Goal: Transaction & Acquisition: Purchase product/service

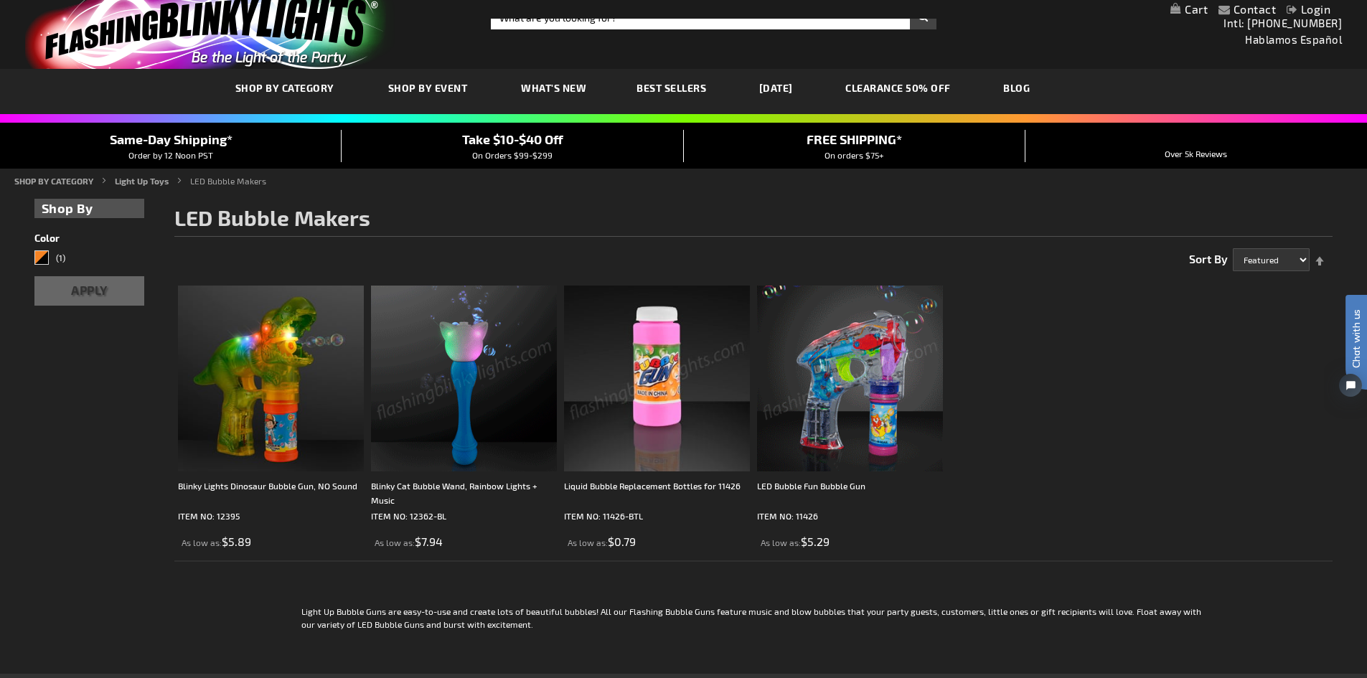
scroll to position [22, 0]
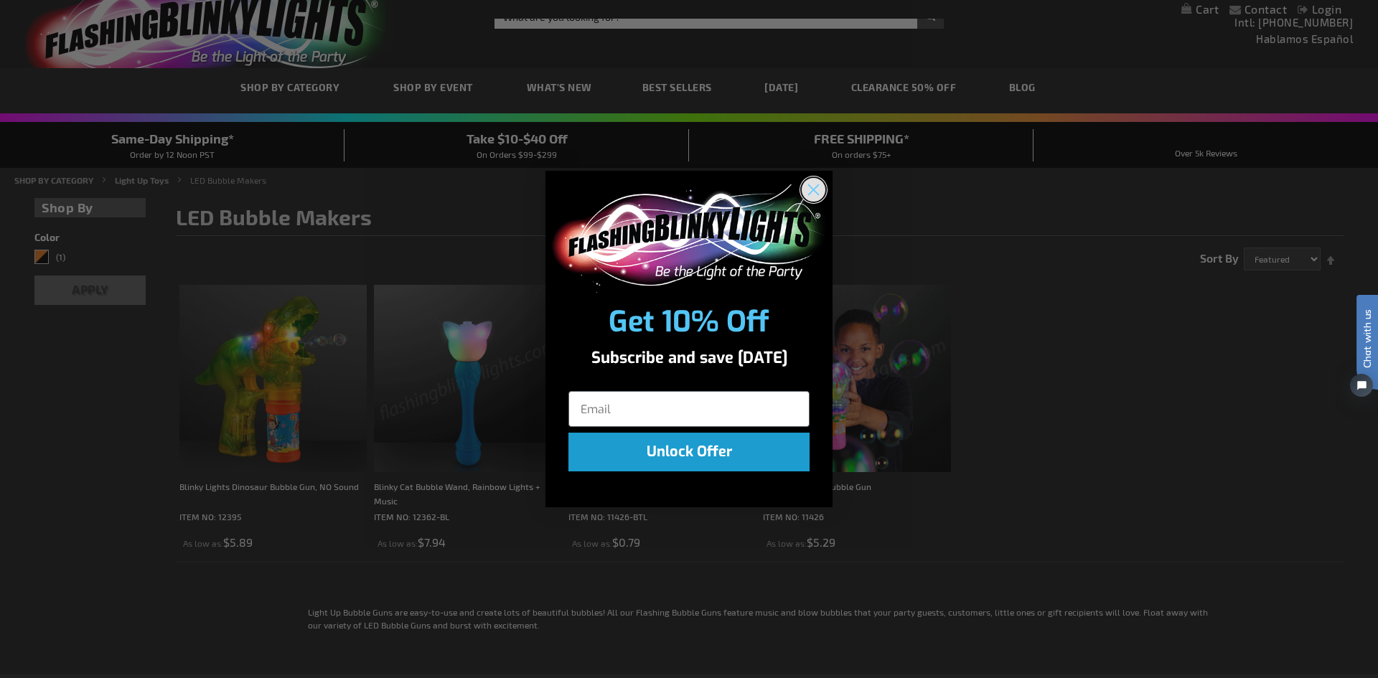
click at [812, 182] on circle "Close dialog" at bounding box center [814, 190] width 24 height 24
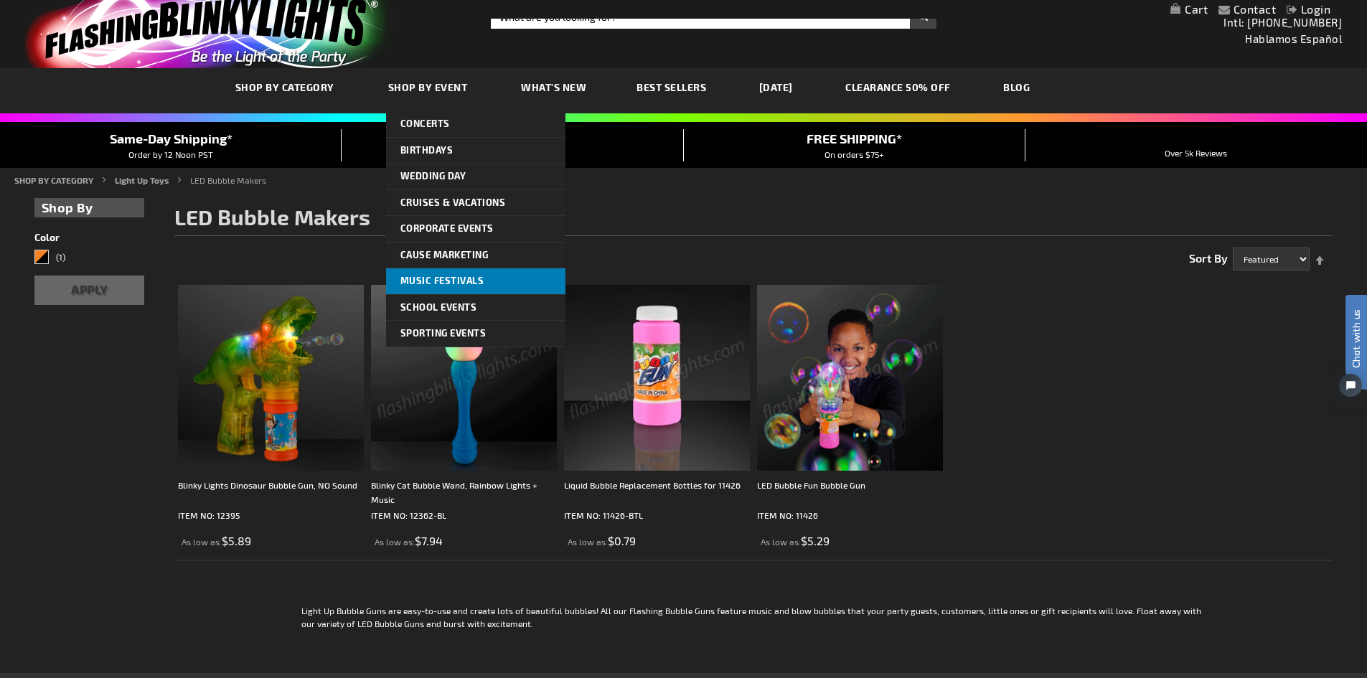
click at [462, 274] on link "Music Festivals" at bounding box center [475, 281] width 179 height 26
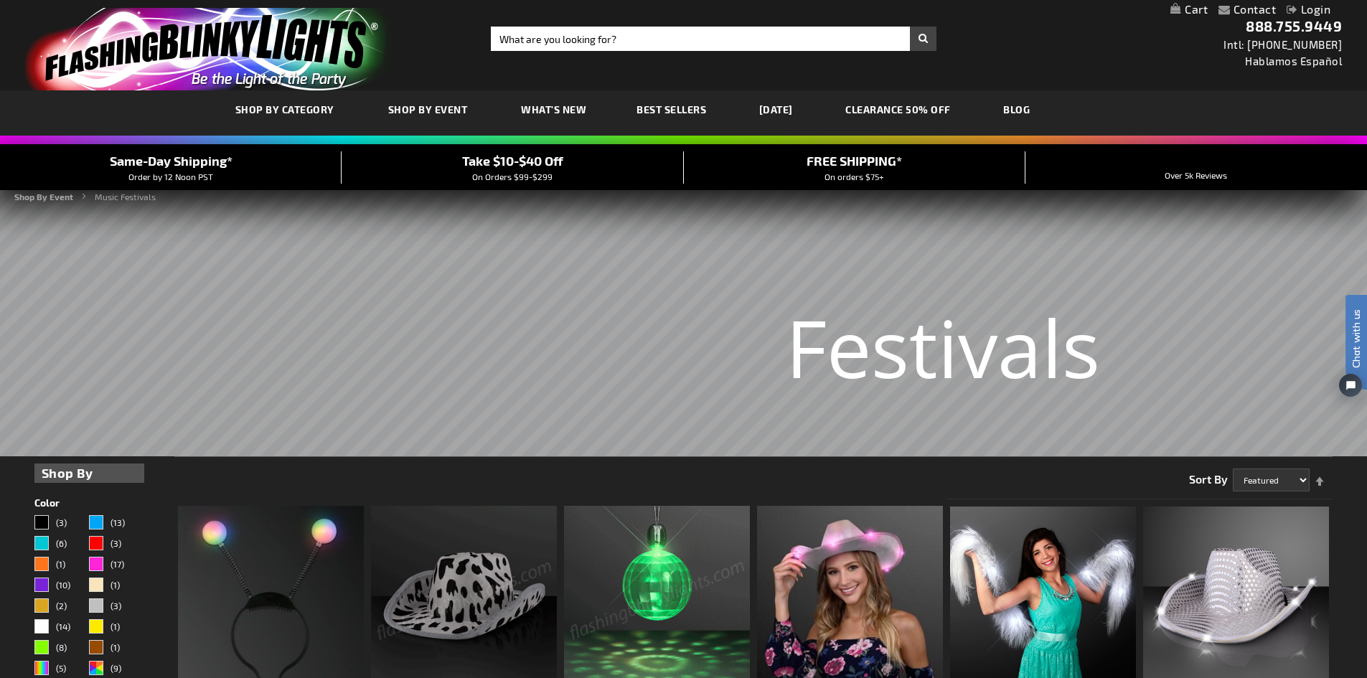
click at [524, 171] on div "Take $10-$40 Off On Orders $99-$299" at bounding box center [513, 167] width 342 height 32
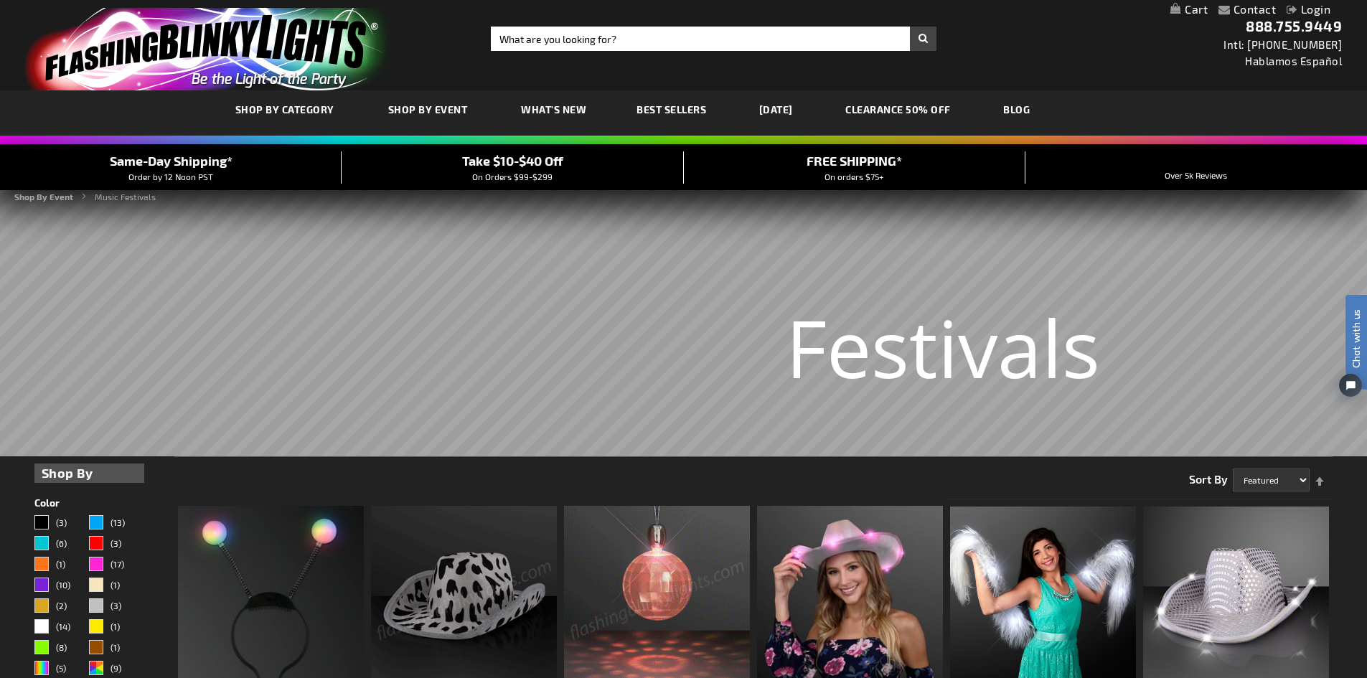
click at [537, 161] on span "Take $10-$40 Off" at bounding box center [512, 161] width 101 height 16
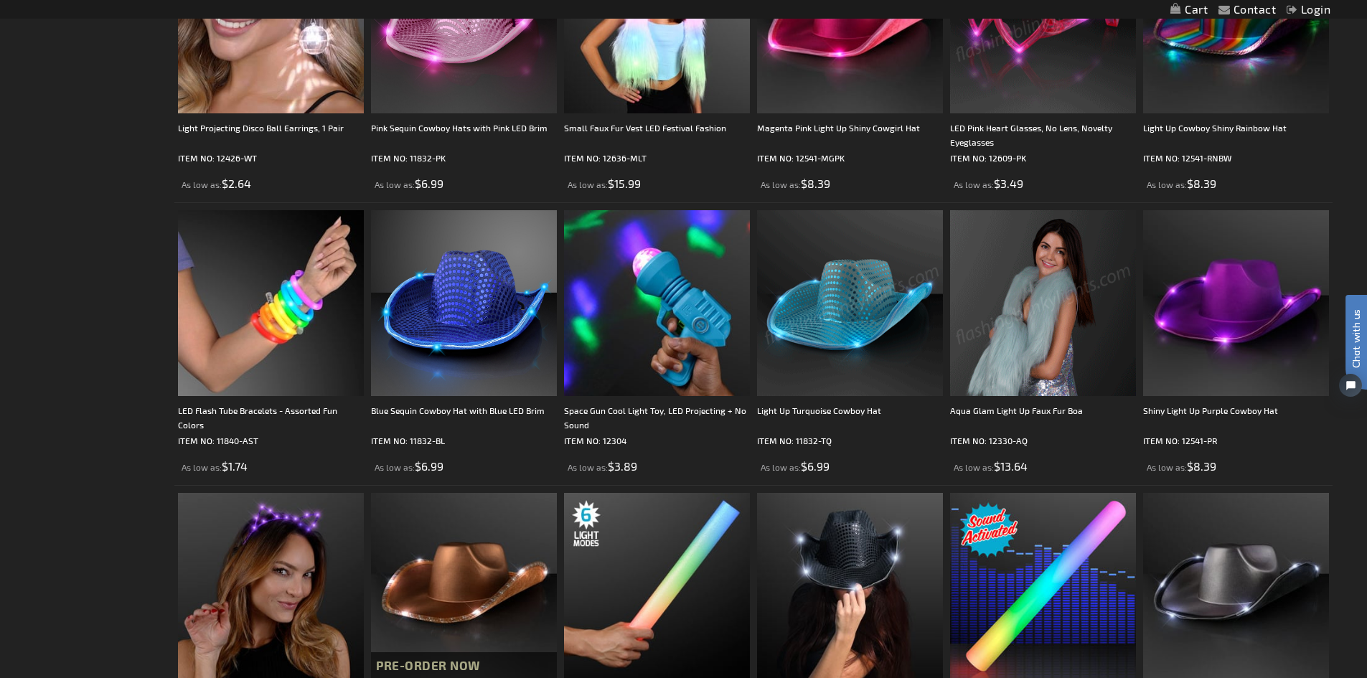
scroll to position [861, 0]
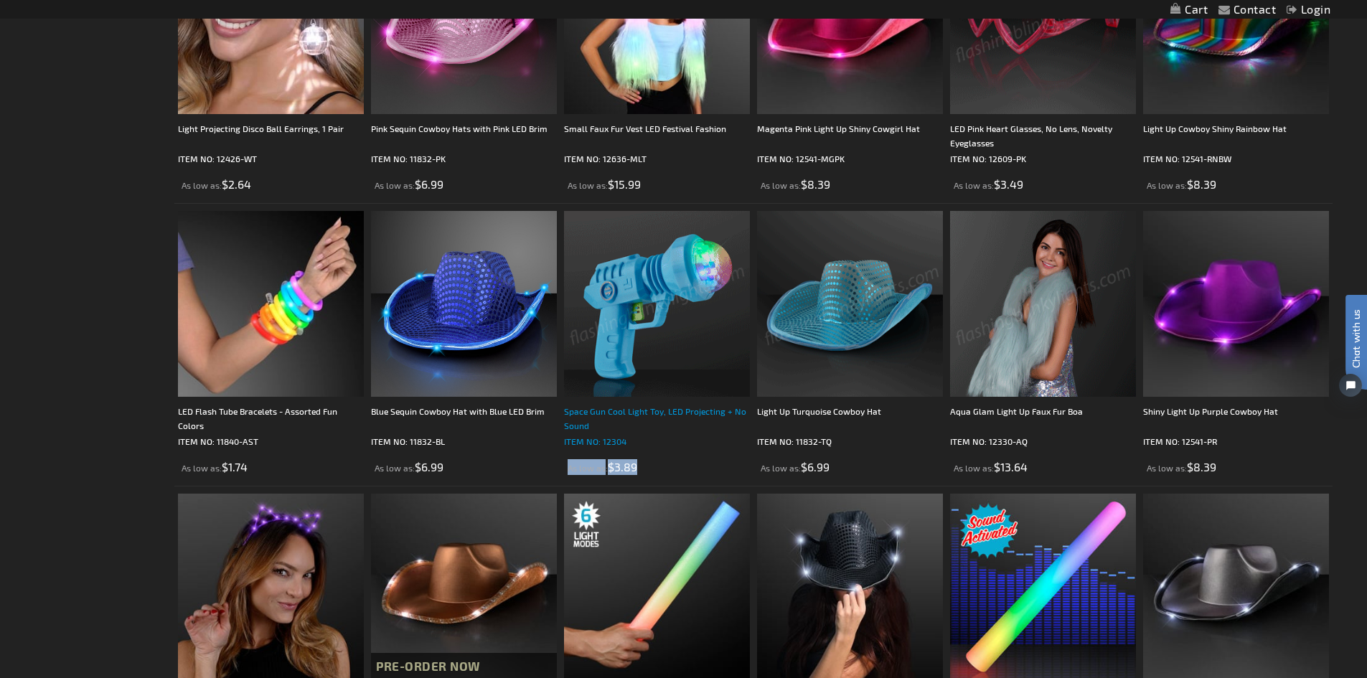
drag, startPoint x: 662, startPoint y: 466, endPoint x: 661, endPoint y: 444, distance: 21.5
click at [661, 444] on div "Space Gun Cool Light Toy, LED Projecting + No Sound ITEM NO: 12304 As low as $3…" at bounding box center [657, 439] width 186 height 71
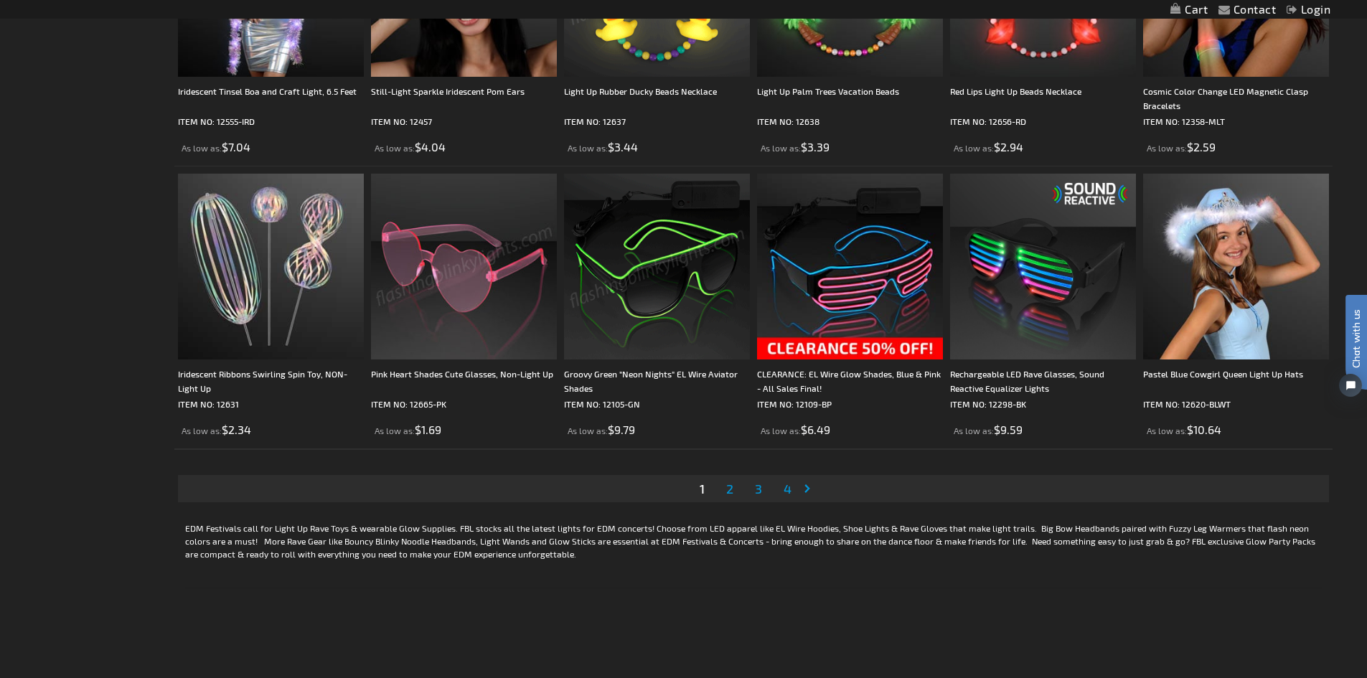
scroll to position [2878, 0]
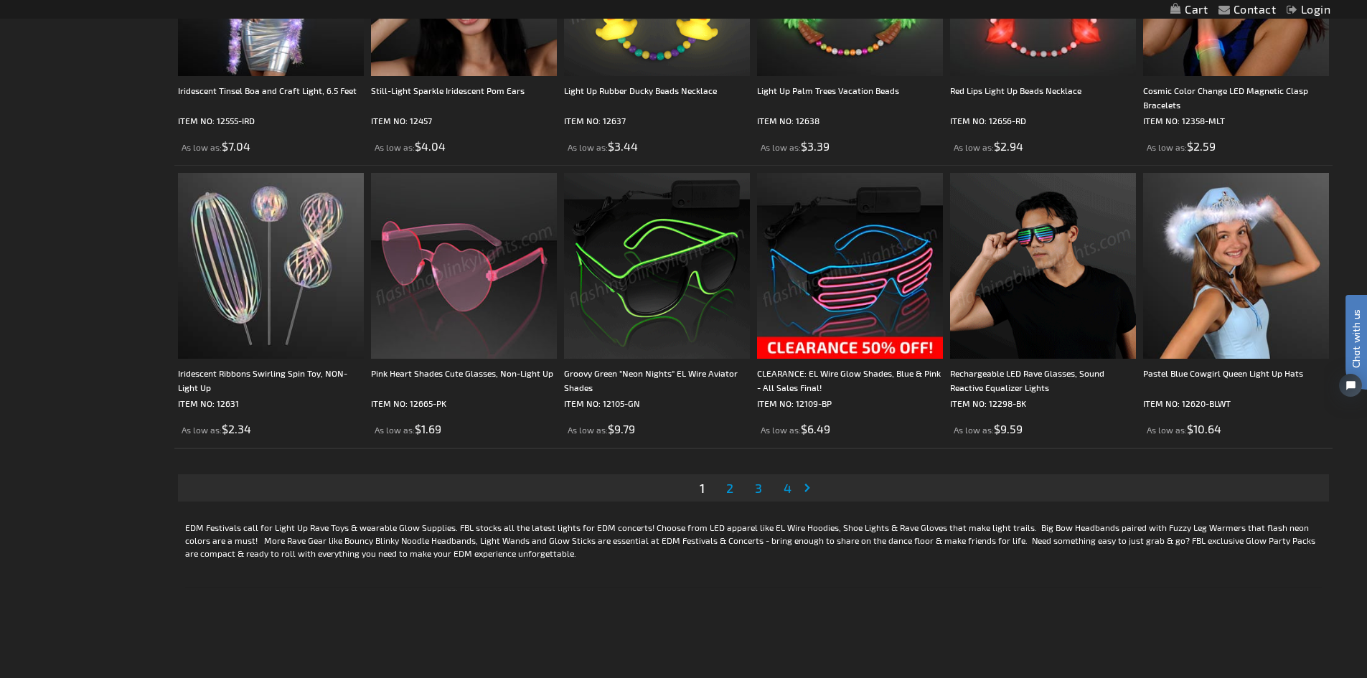
click at [804, 489] on link "Page Next" at bounding box center [810, 488] width 14 height 22
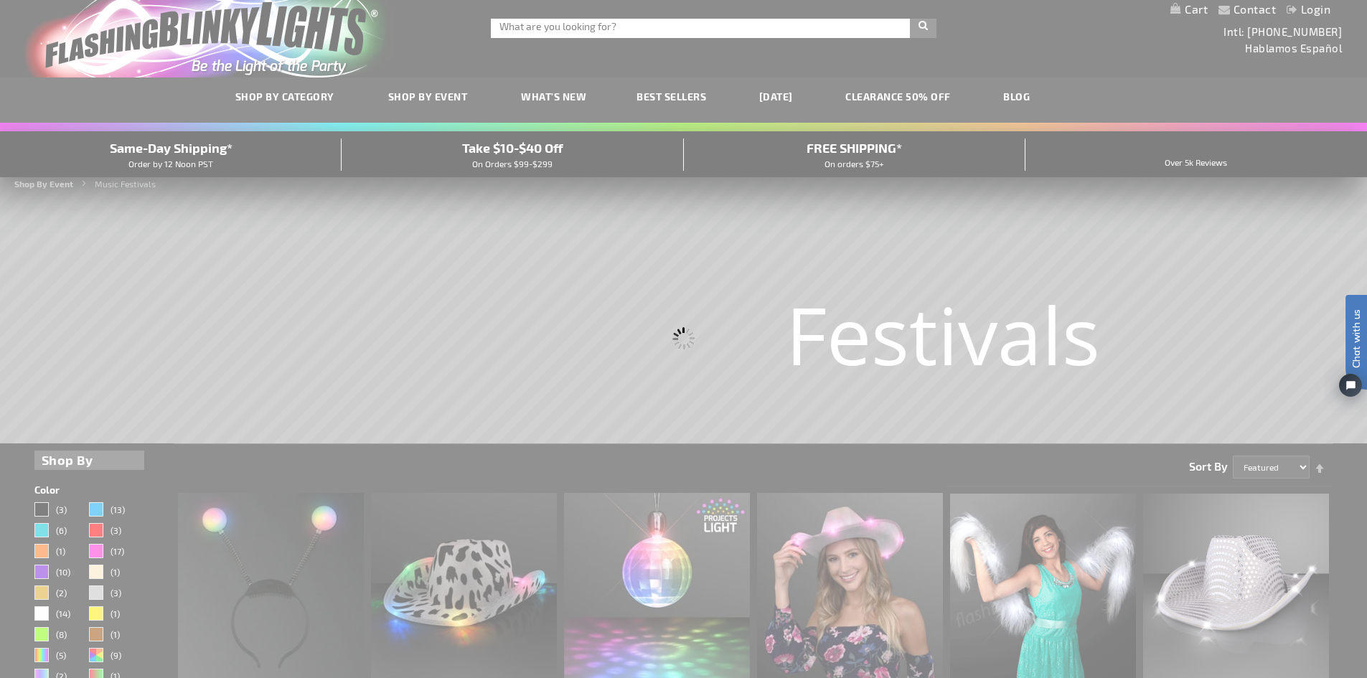
scroll to position [1, 0]
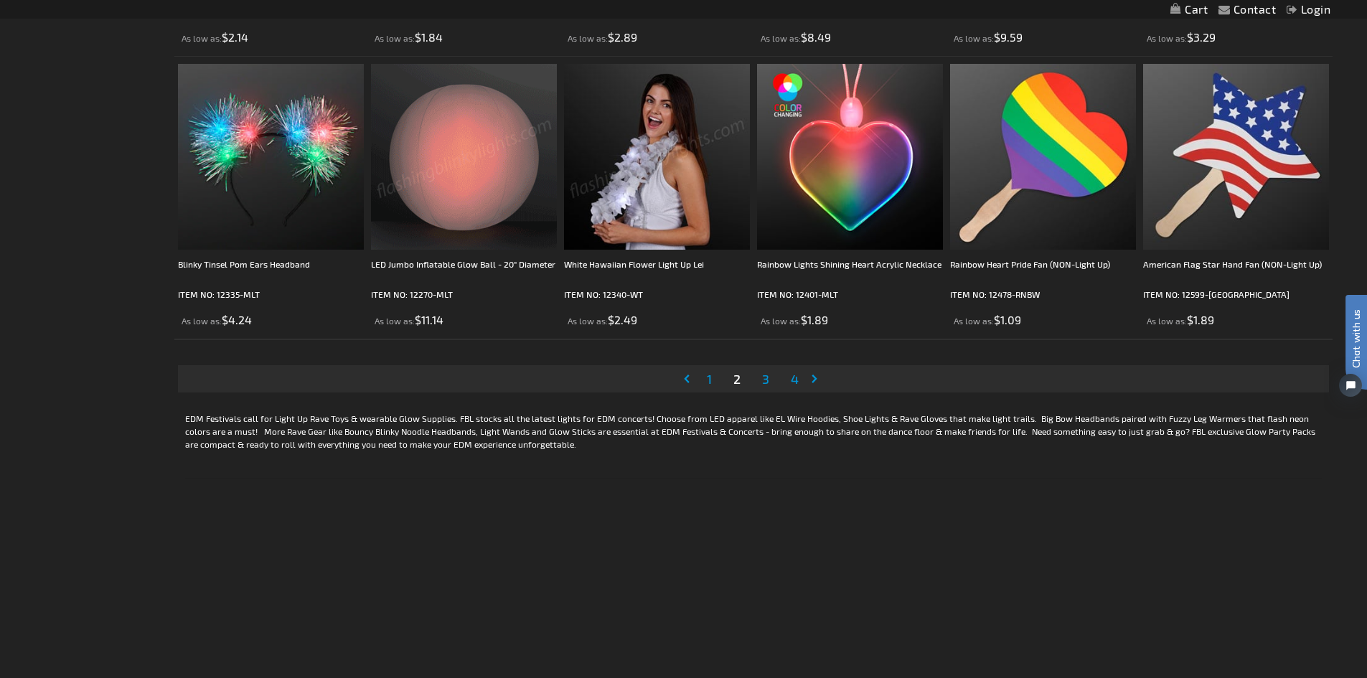
scroll to position [2988, 0]
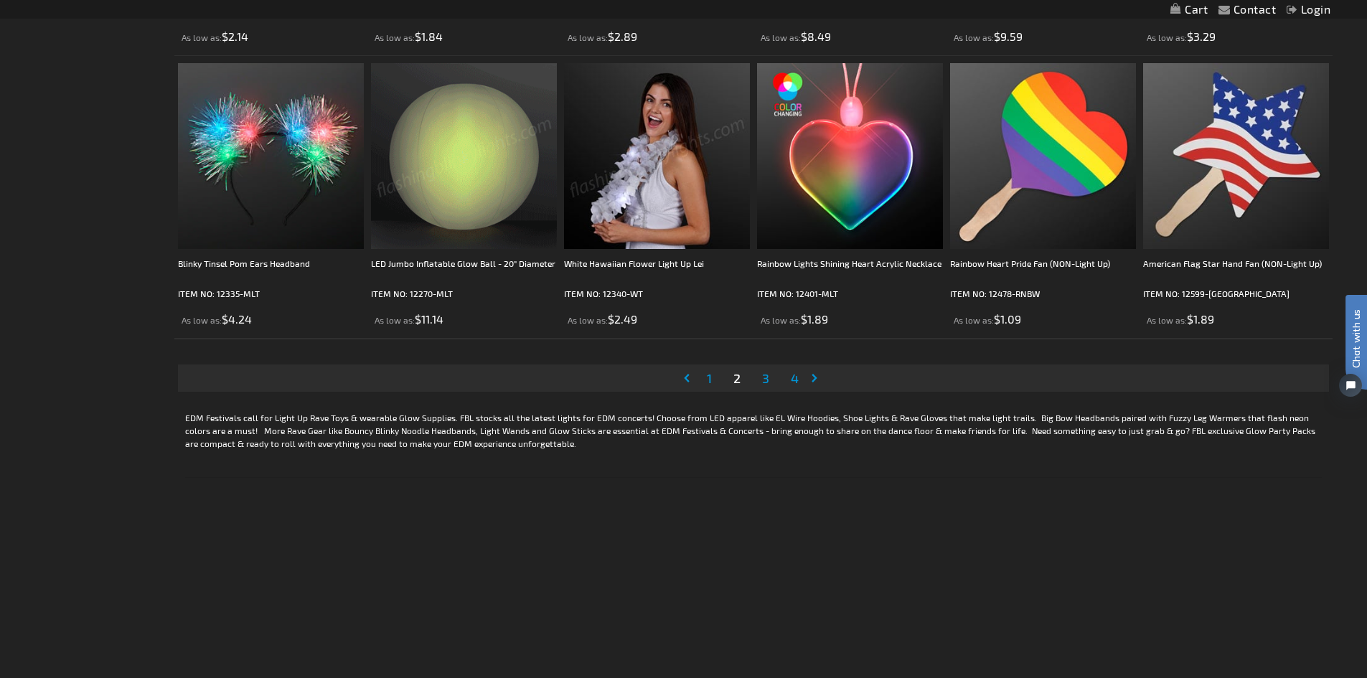
click at [764, 378] on span "3" at bounding box center [765, 378] width 7 height 16
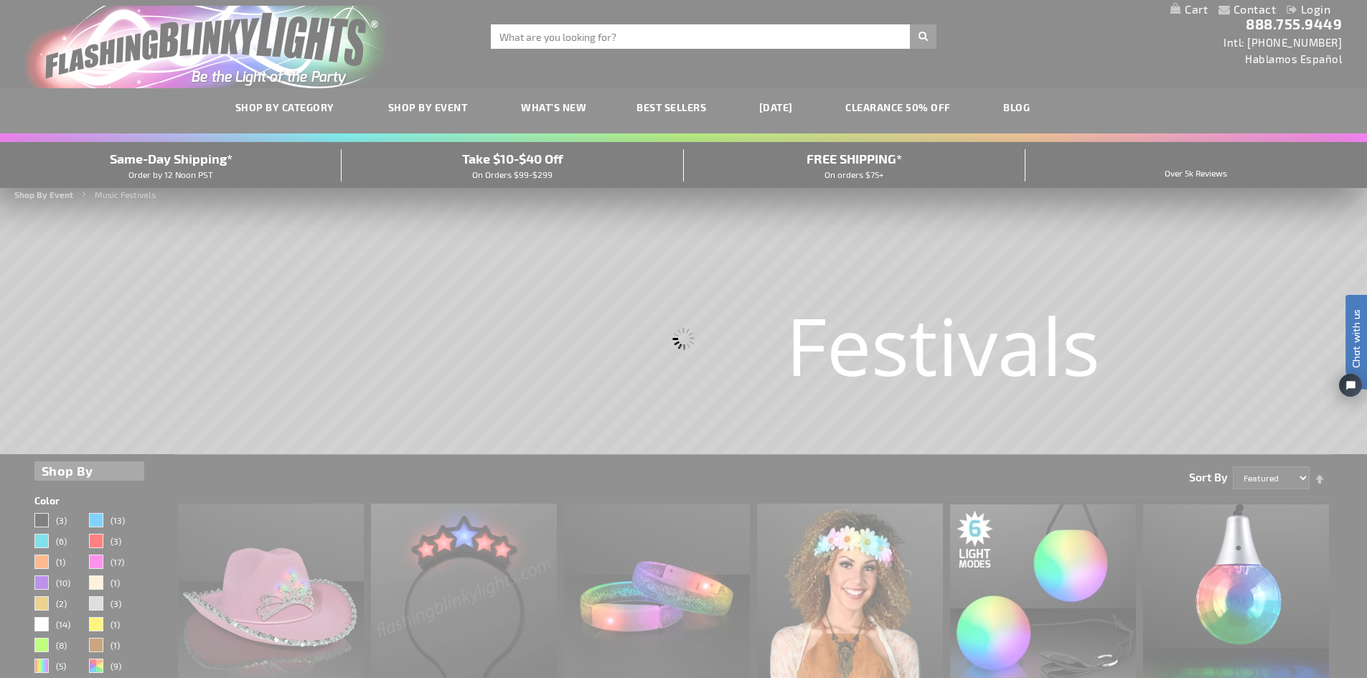
scroll to position [0, 0]
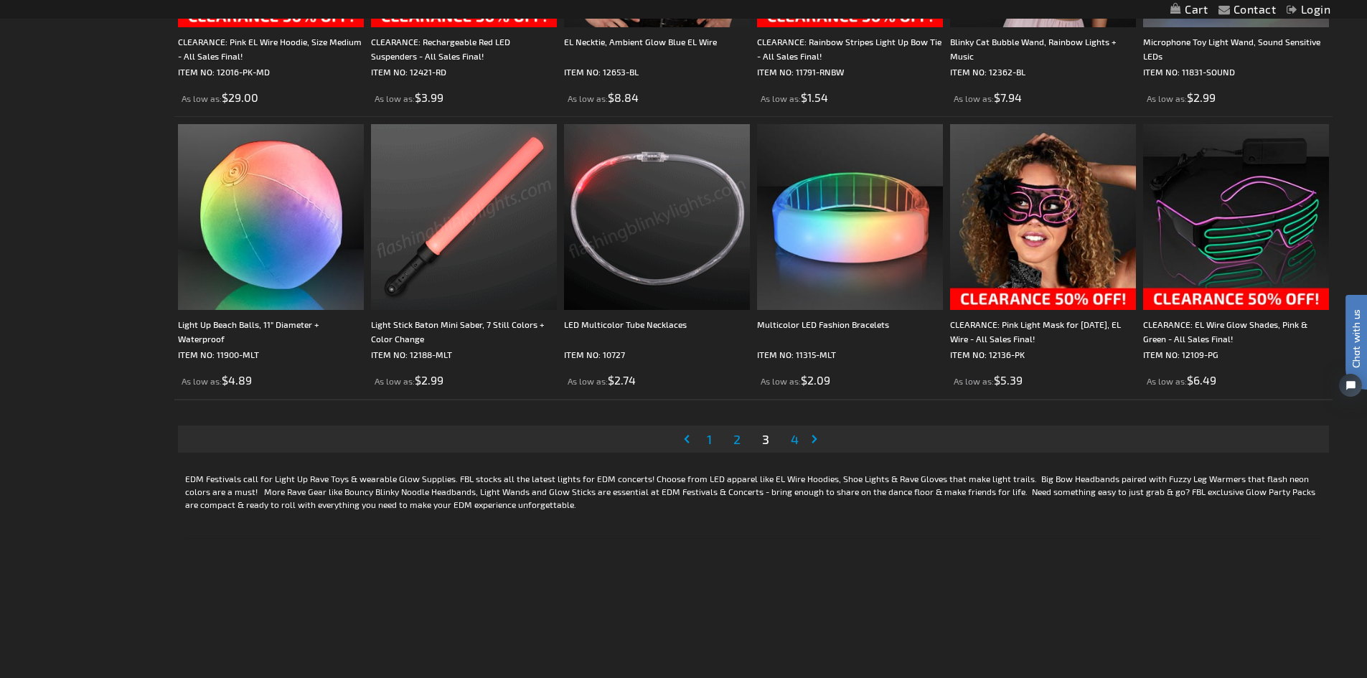
scroll to position [2928, 0]
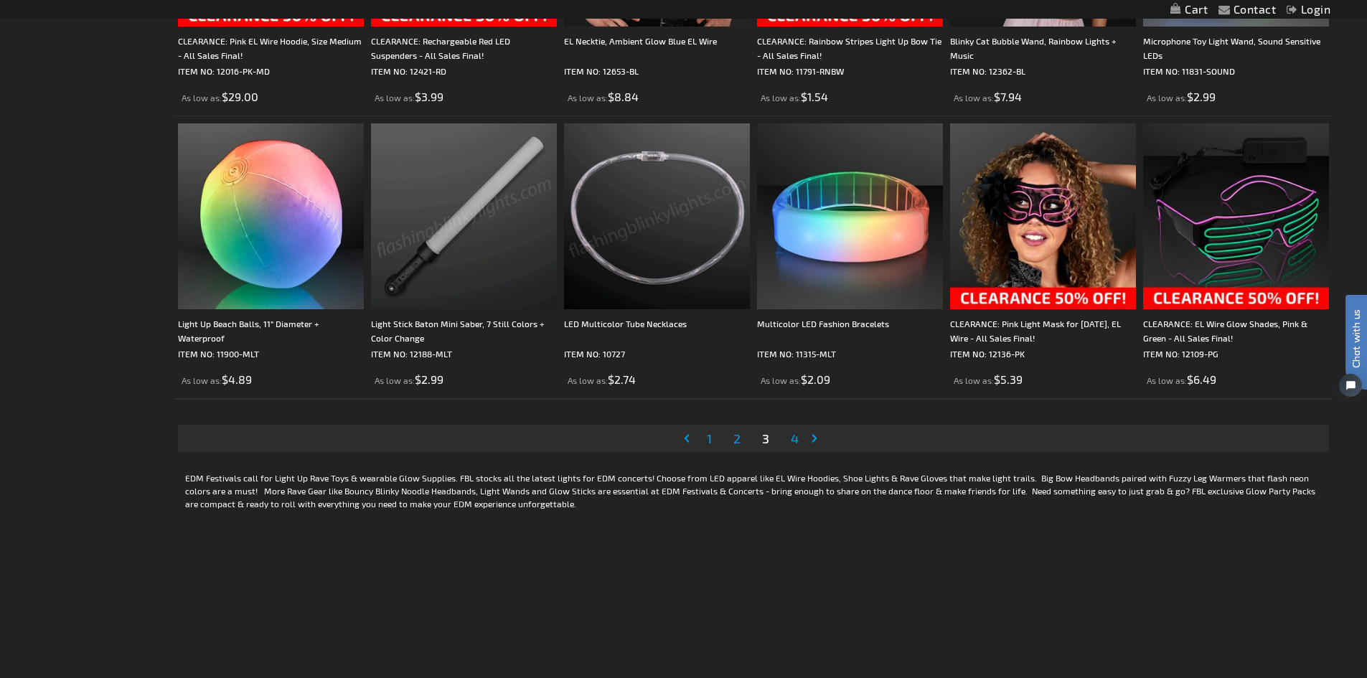
click at [796, 438] on span "4" at bounding box center [795, 439] width 8 height 16
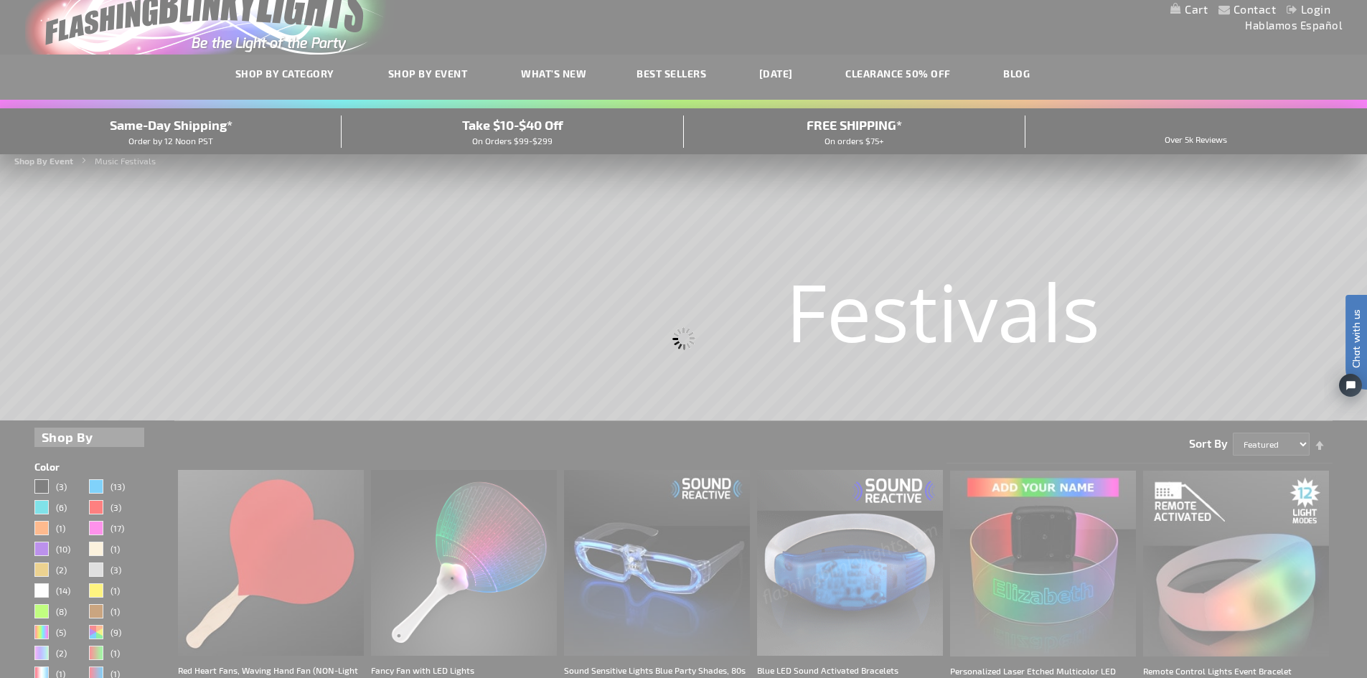
scroll to position [0, 0]
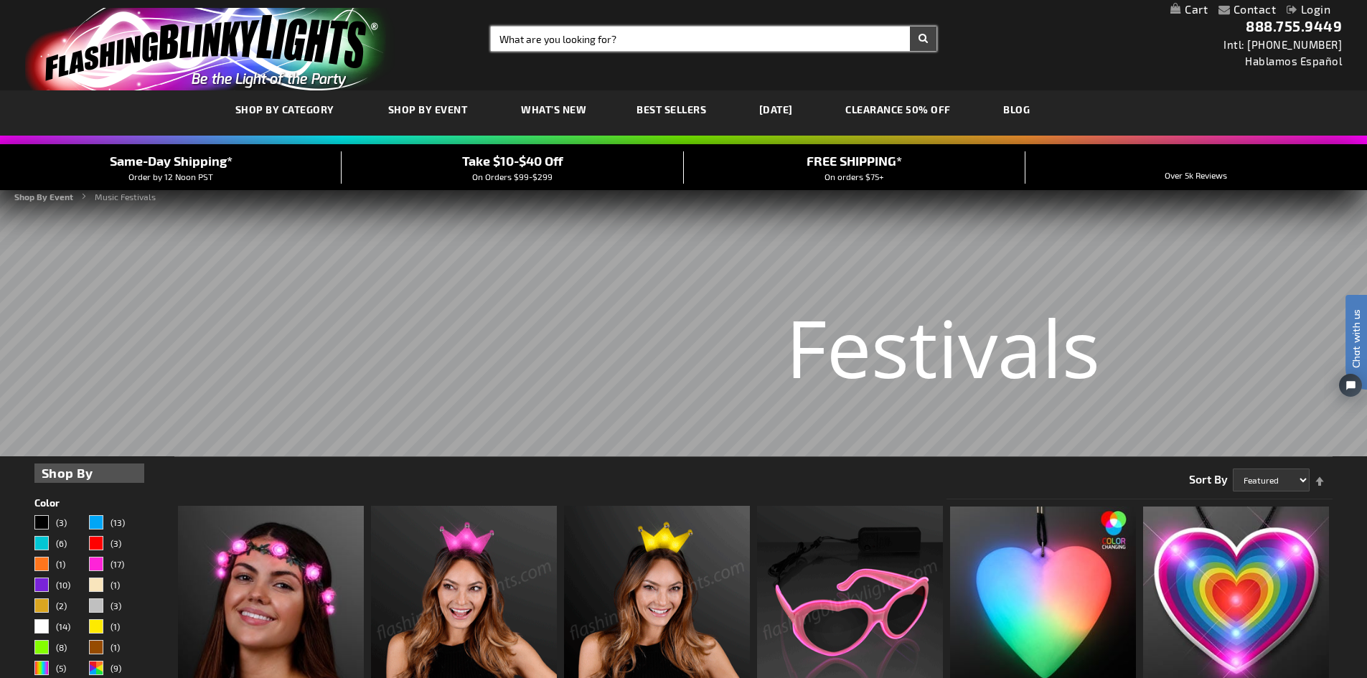
click at [591, 28] on input "Search" at bounding box center [714, 39] width 446 height 24
type input "bubble gun"
click at [910, 27] on button "Search" at bounding box center [923, 39] width 27 height 24
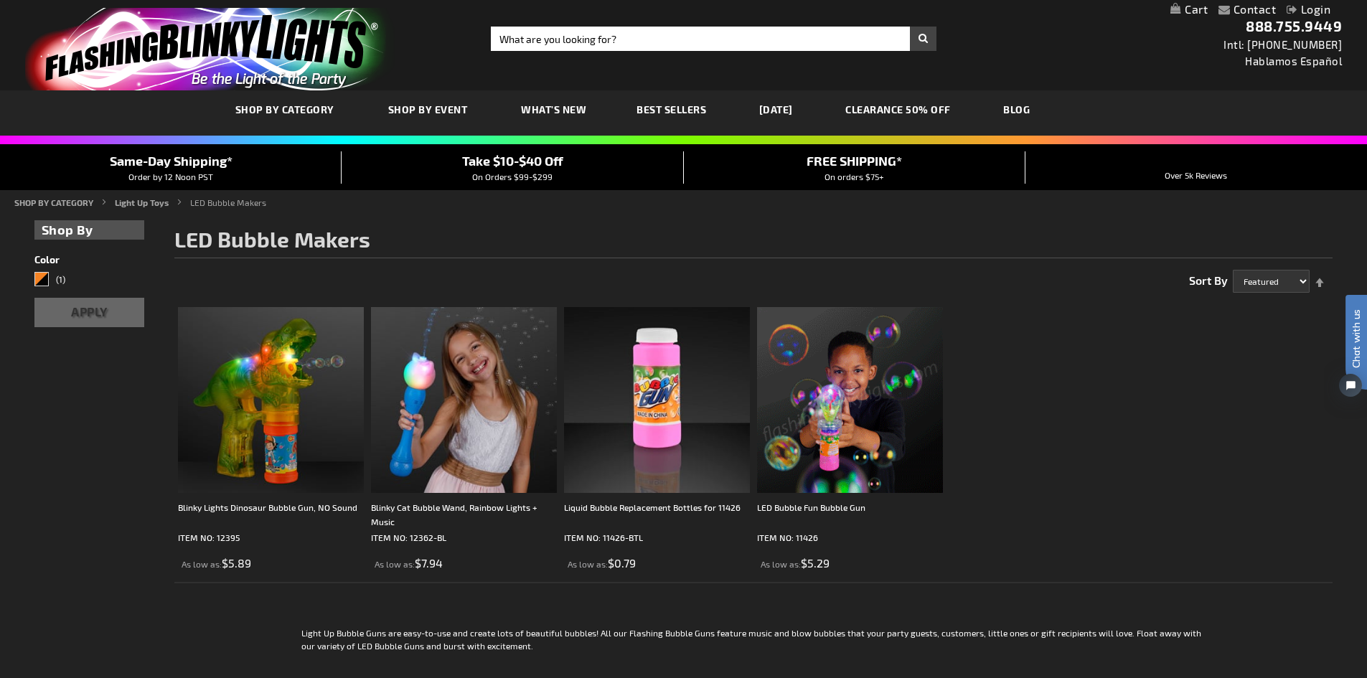
click at [847, 471] on img at bounding box center [850, 400] width 186 height 186
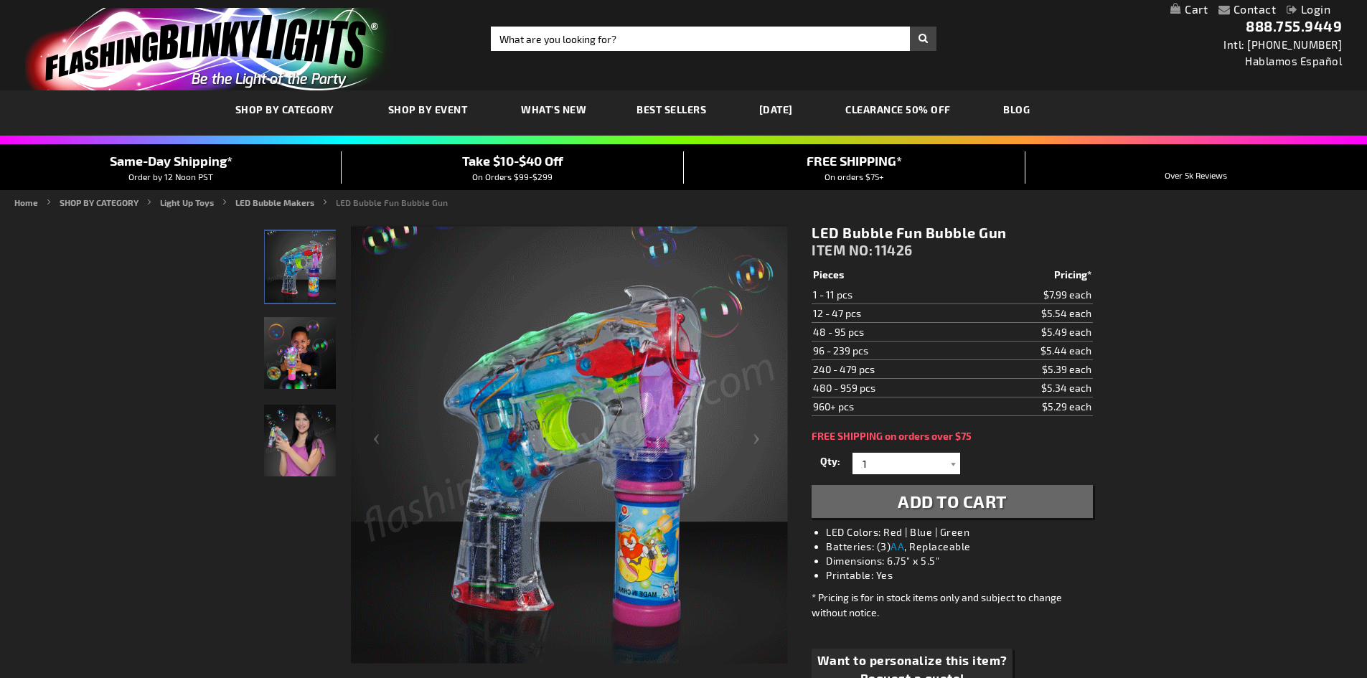
drag, startPoint x: 813, startPoint y: 303, endPoint x: 1073, endPoint y: 351, distance: 264.2
click at [1073, 351] on tbody "Pieces Pricing* 1 - 11 pcs $7.99 each 12 - 47 pcs $5.54 each 48 - 95 pcs $5.49 …" at bounding box center [952, 341] width 281 height 151
click at [1073, 351] on td "$5.44 each" at bounding box center [1029, 351] width 127 height 19
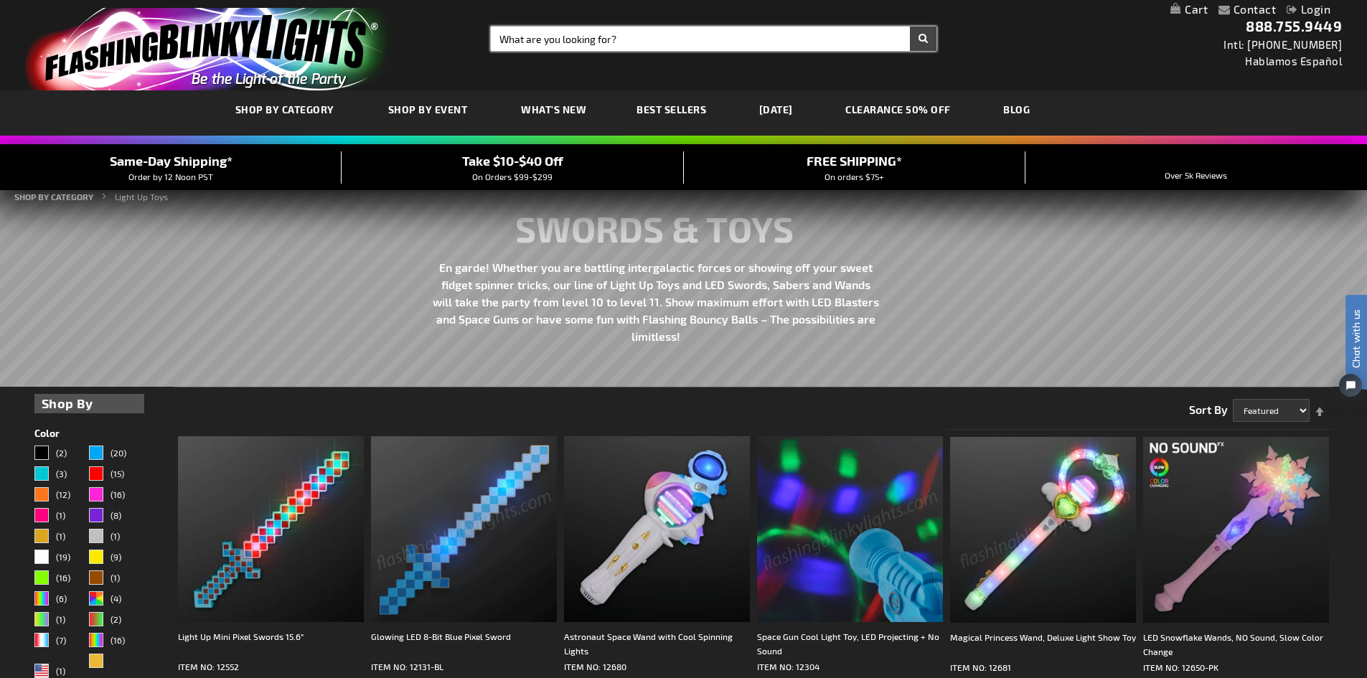
click at [645, 44] on input "Search" at bounding box center [714, 39] width 446 height 24
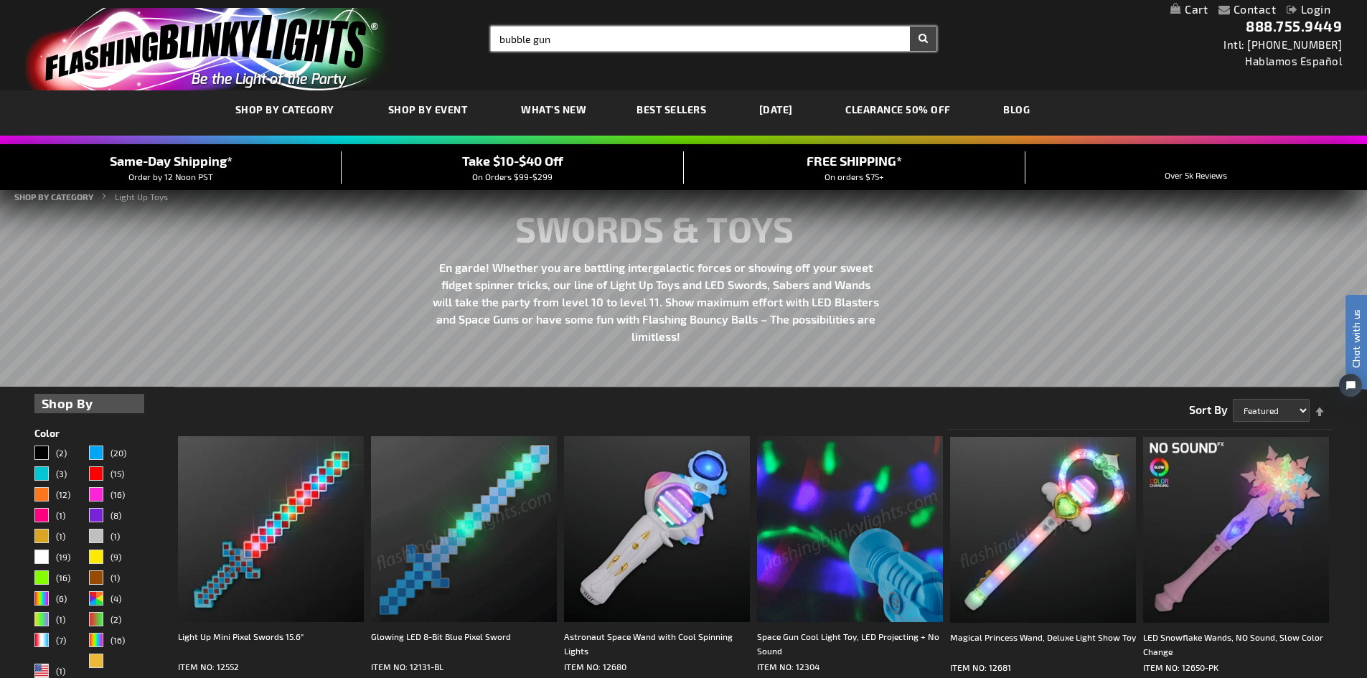
type input "bubble gun"
click at [910, 27] on button "Search" at bounding box center [923, 39] width 27 height 24
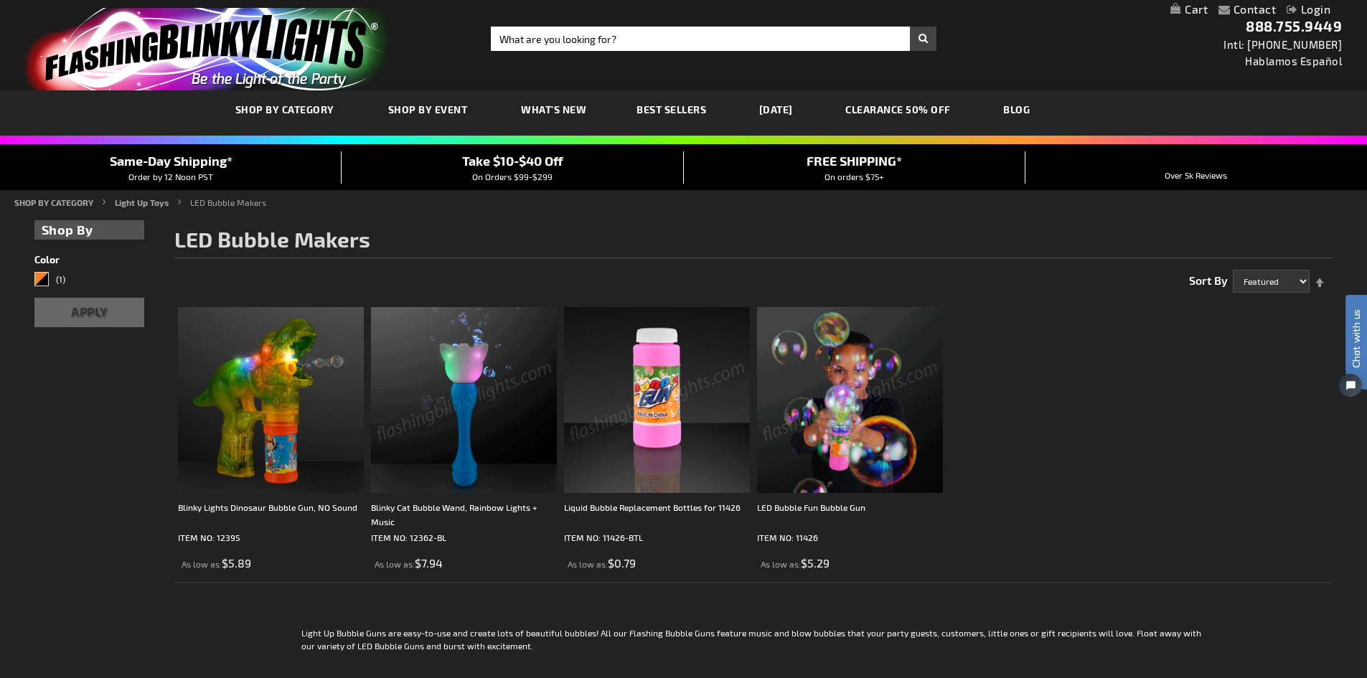
click at [848, 457] on img at bounding box center [850, 400] width 186 height 186
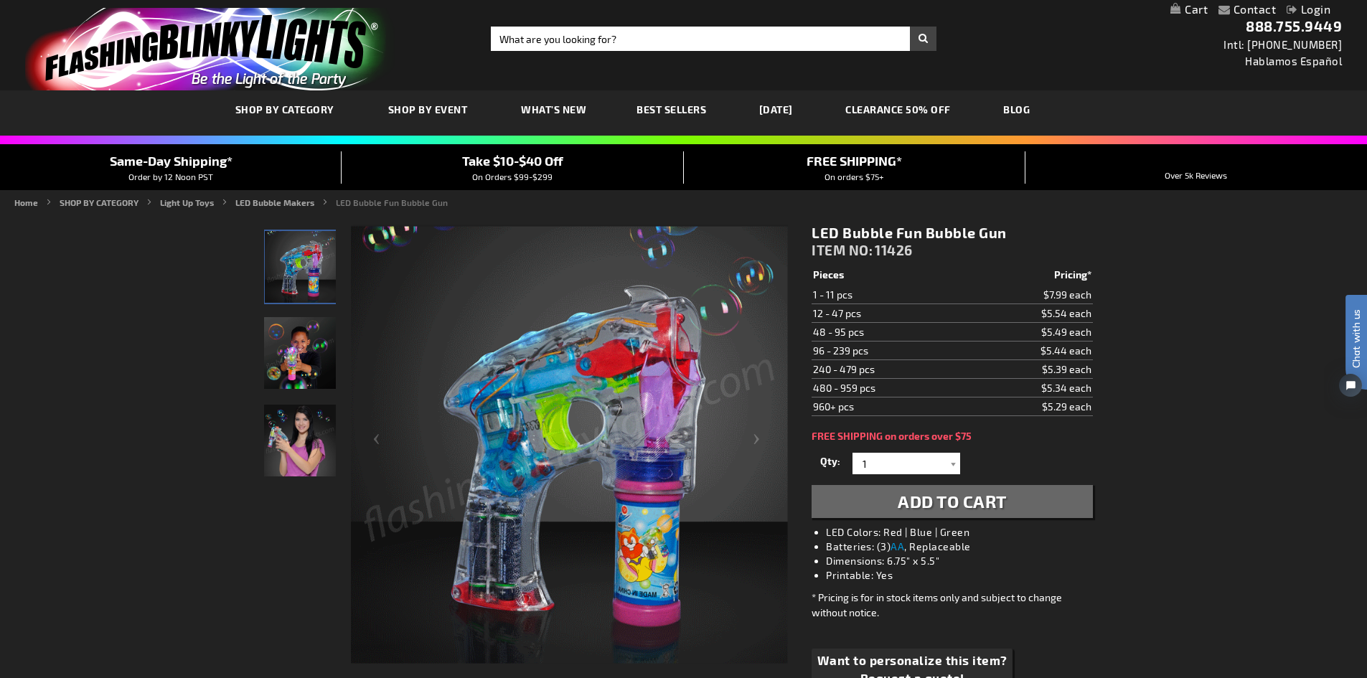
drag, startPoint x: 1090, startPoint y: 328, endPoint x: 888, endPoint y: 323, distance: 202.4
click at [888, 323] on tr "48 - 95 pcs $5.49 each" at bounding box center [952, 332] width 281 height 19
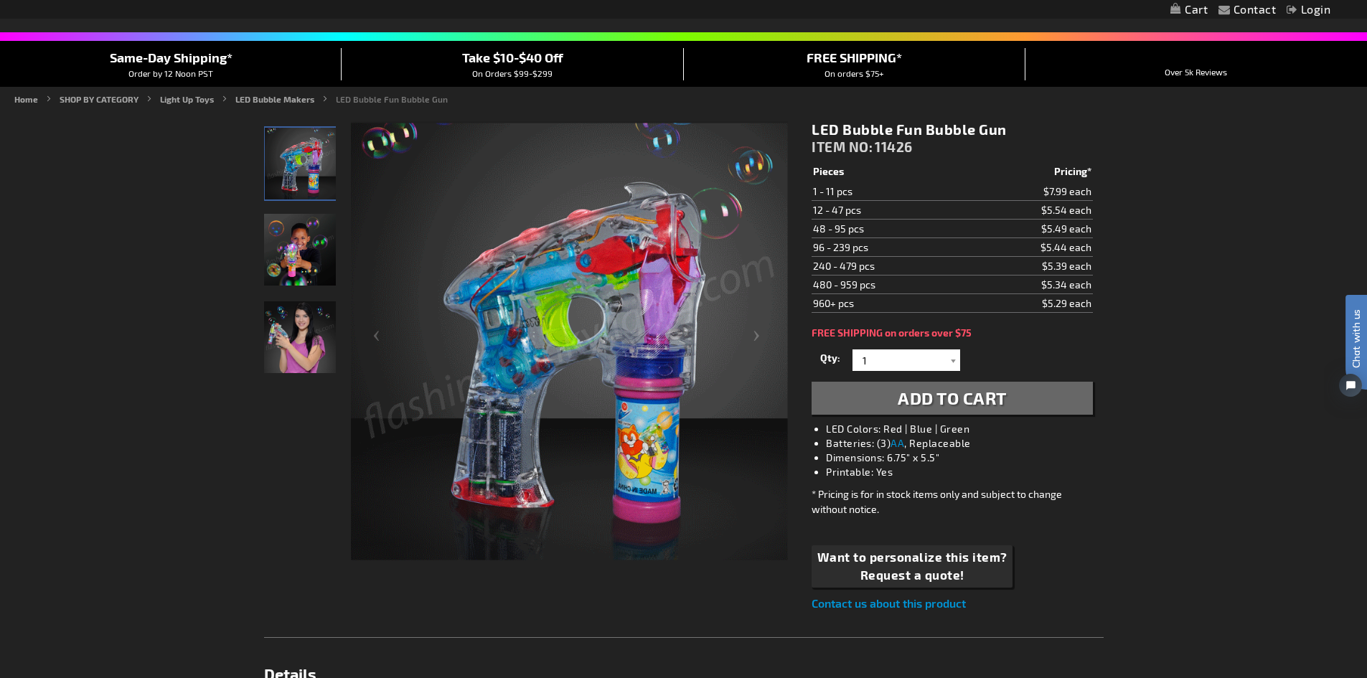
scroll to position [104, 0]
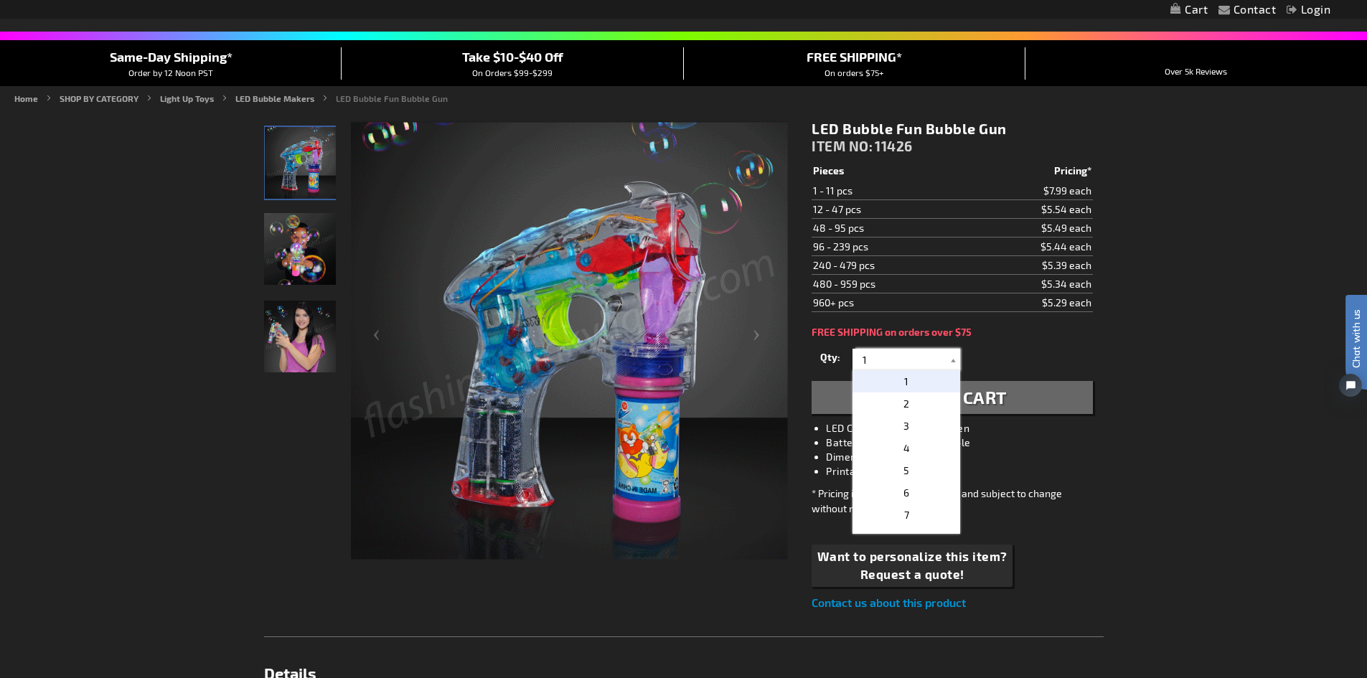
click at [880, 359] on input "1" at bounding box center [908, 360] width 104 height 22
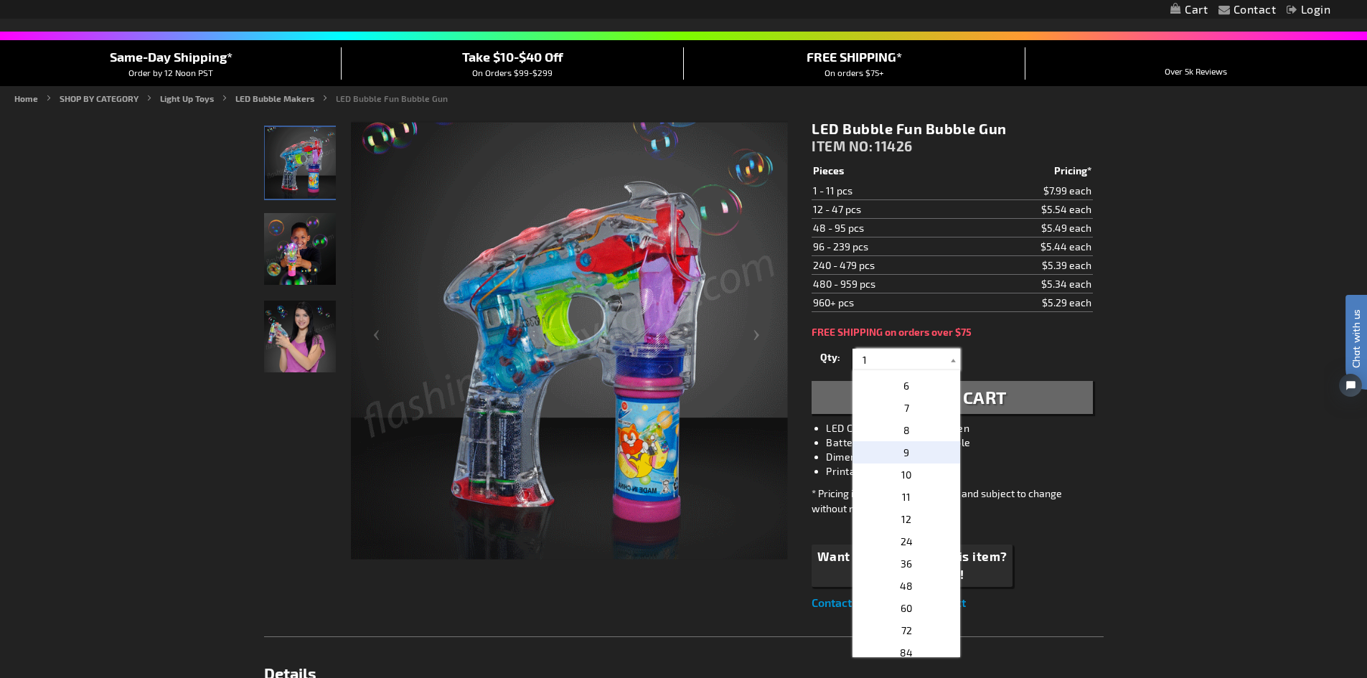
scroll to position [108, 0]
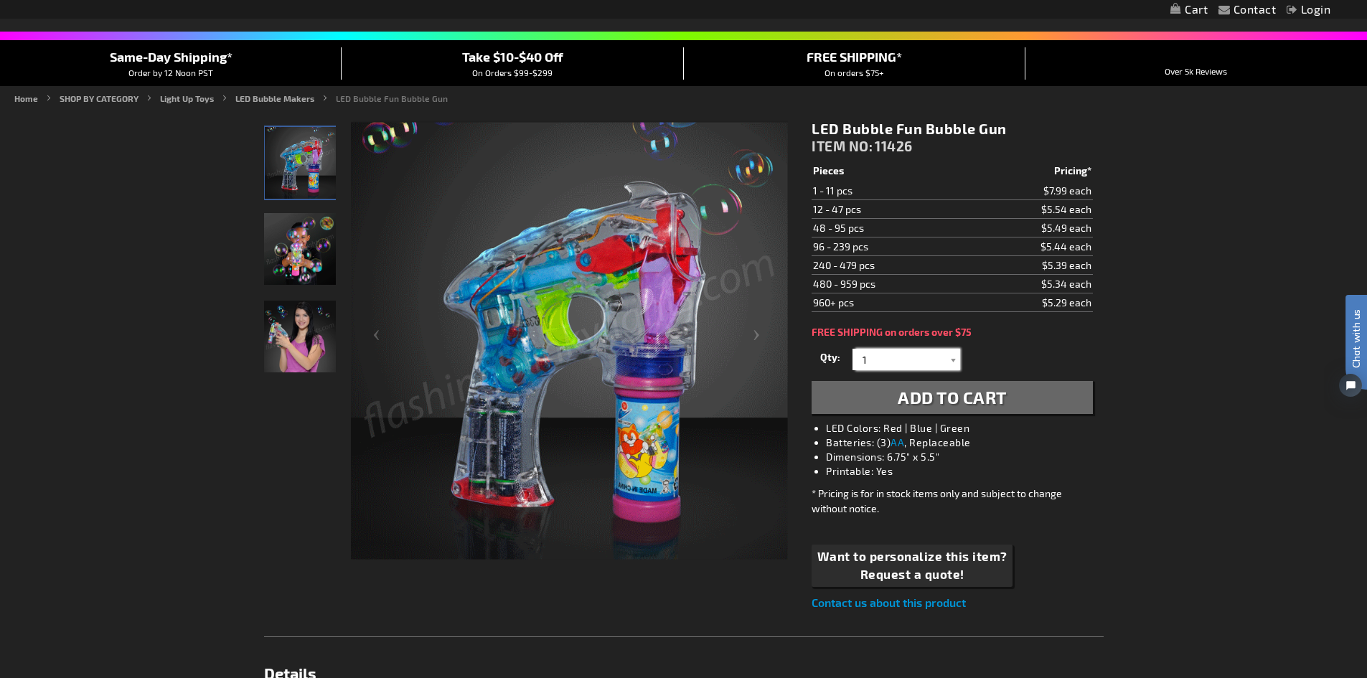
click at [903, 367] on input "1" at bounding box center [908, 360] width 104 height 22
click at [912, 364] on input "1" at bounding box center [908, 360] width 104 height 22
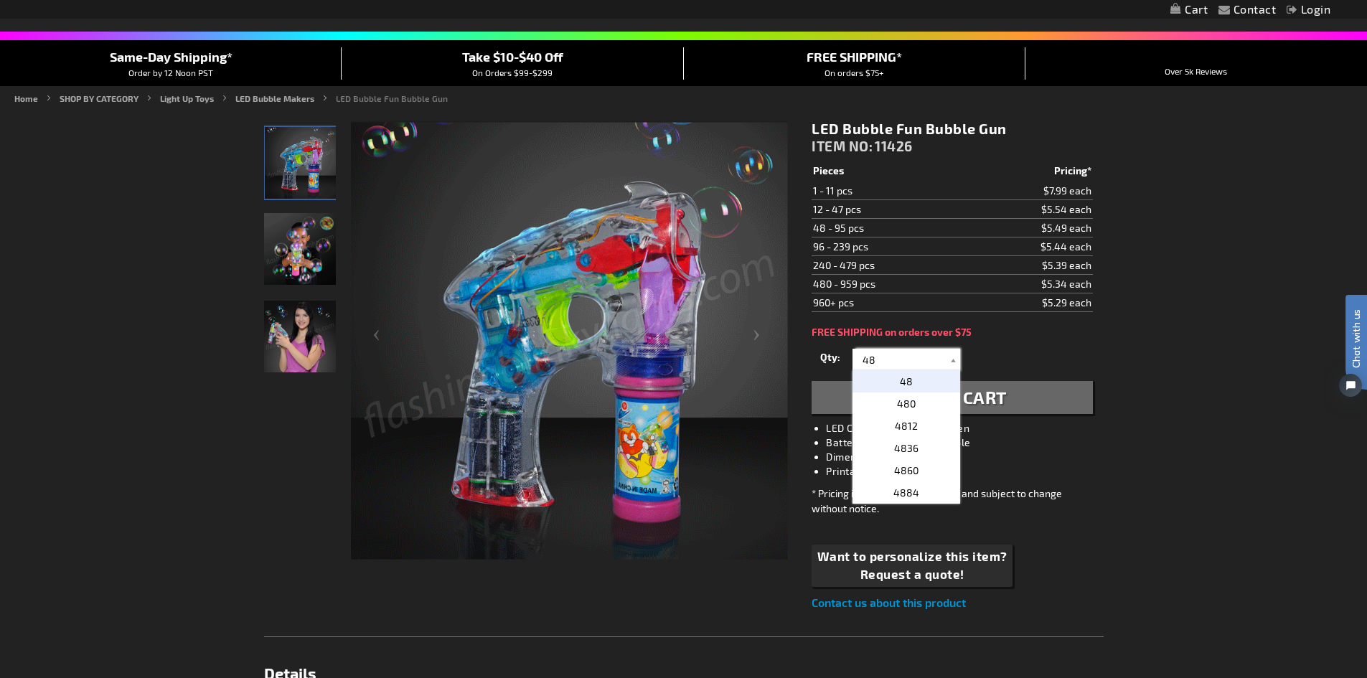
type input "48"
click at [912, 377] on p "48" at bounding box center [907, 381] width 108 height 22
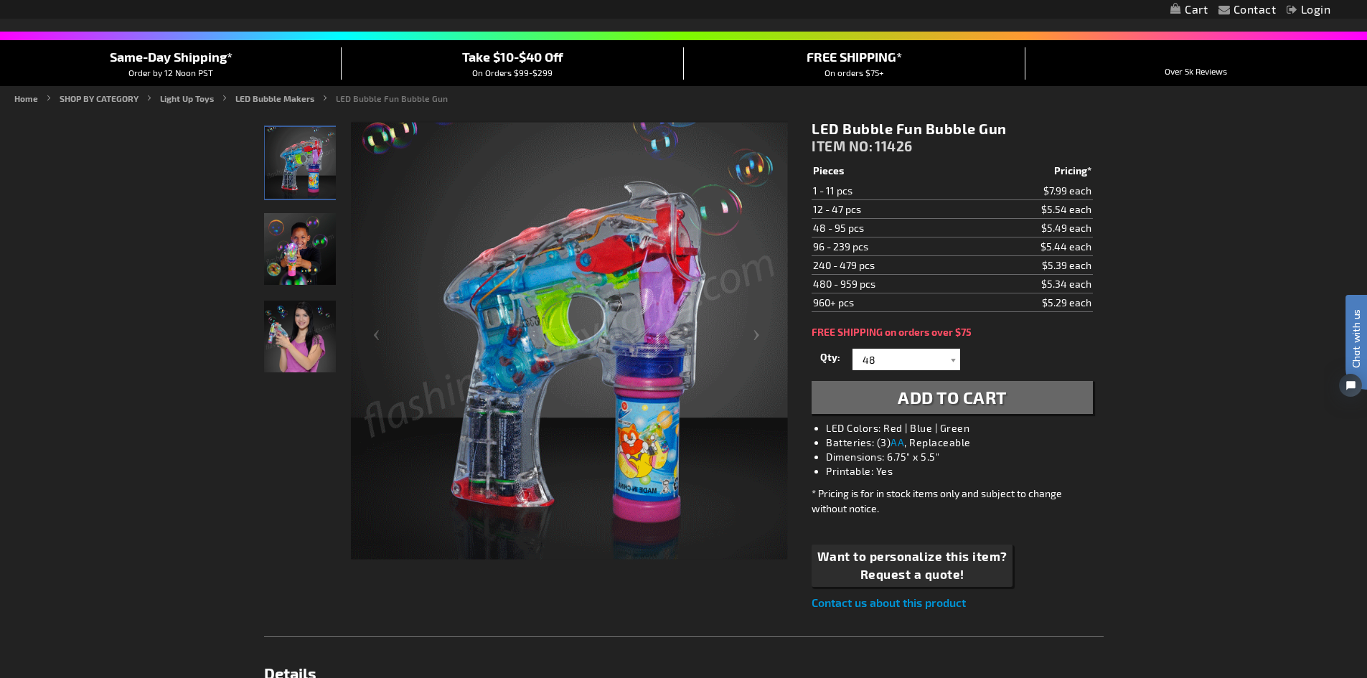
click at [934, 403] on span "Add to Cart" at bounding box center [952, 397] width 109 height 21
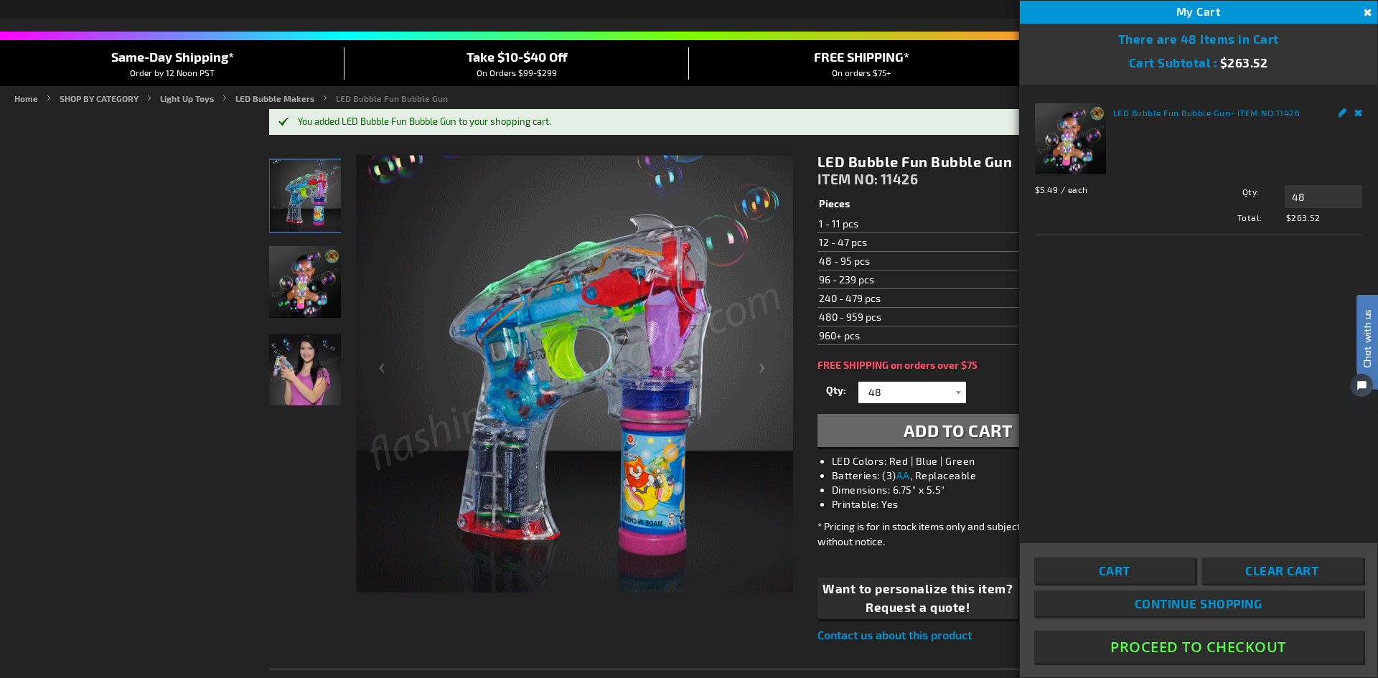
click at [850, 488] on li "Dimensions: 6.75" x 5.5"" at bounding box center [972, 490] width 281 height 14
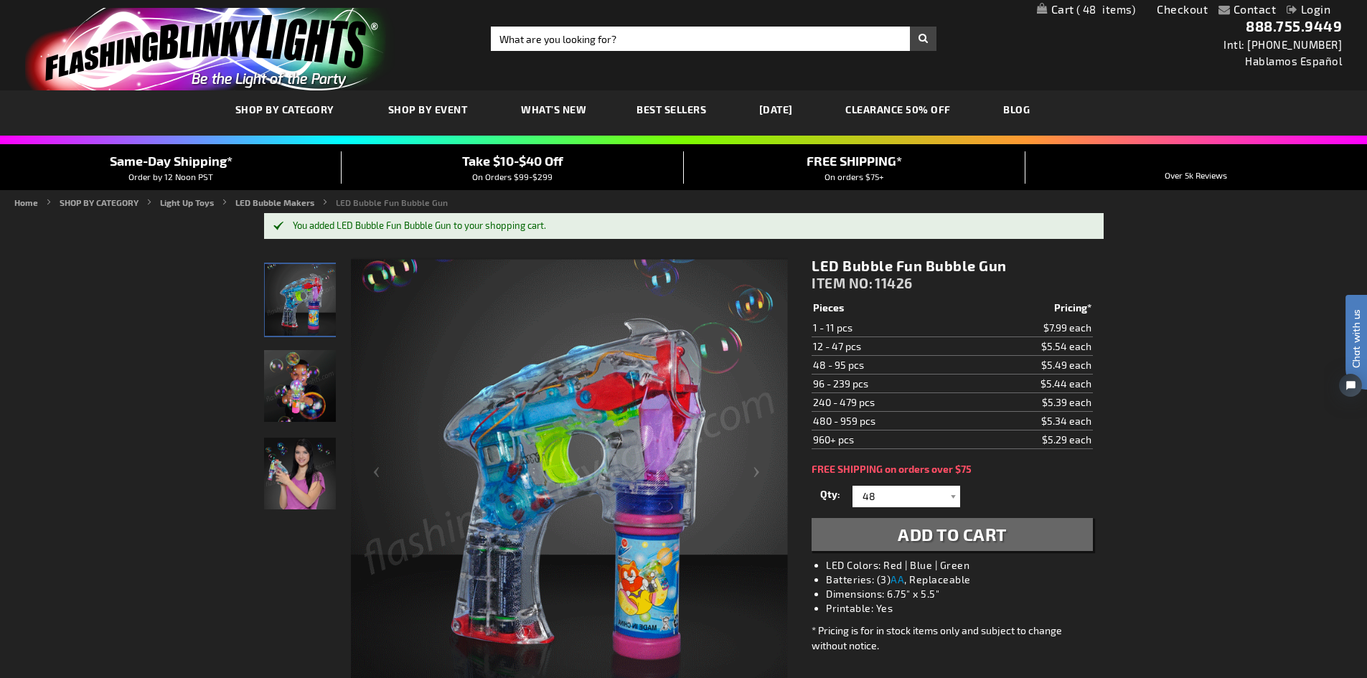
click at [518, 166] on span "Take $10-$40 Off" at bounding box center [512, 161] width 101 height 16
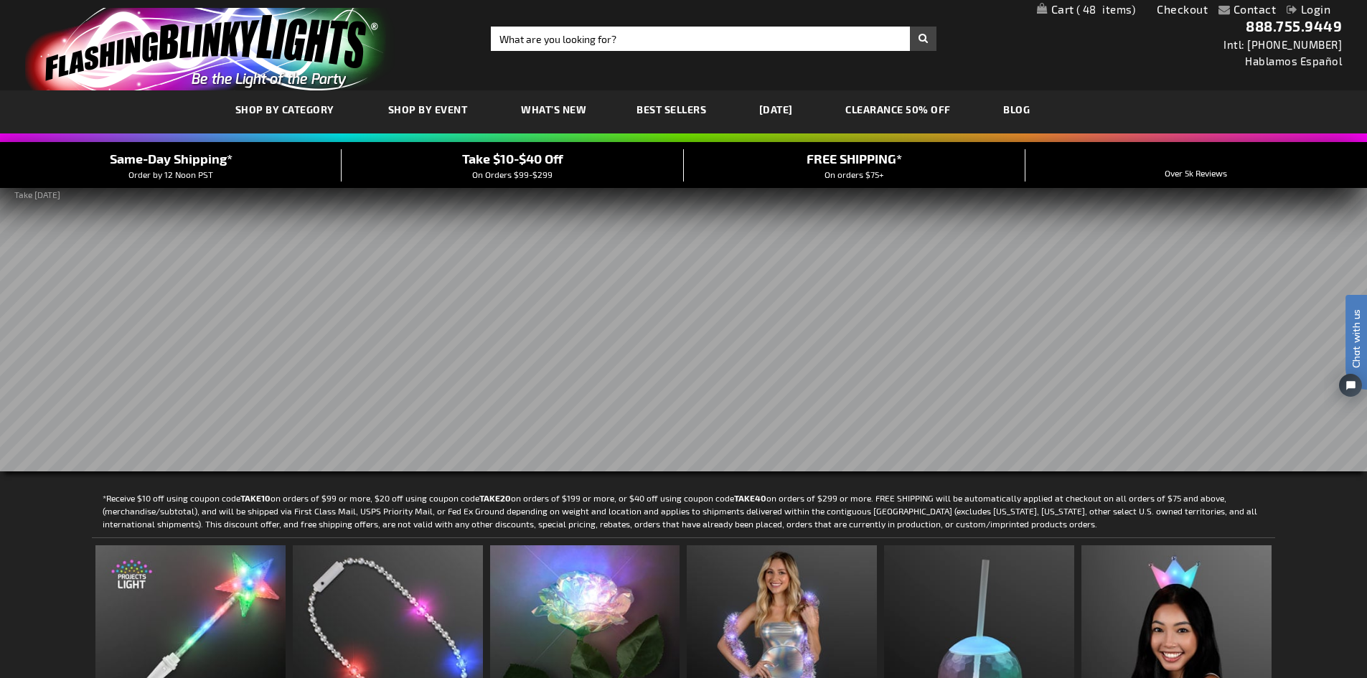
click at [1094, 14] on span "48" at bounding box center [1106, 9] width 60 height 13
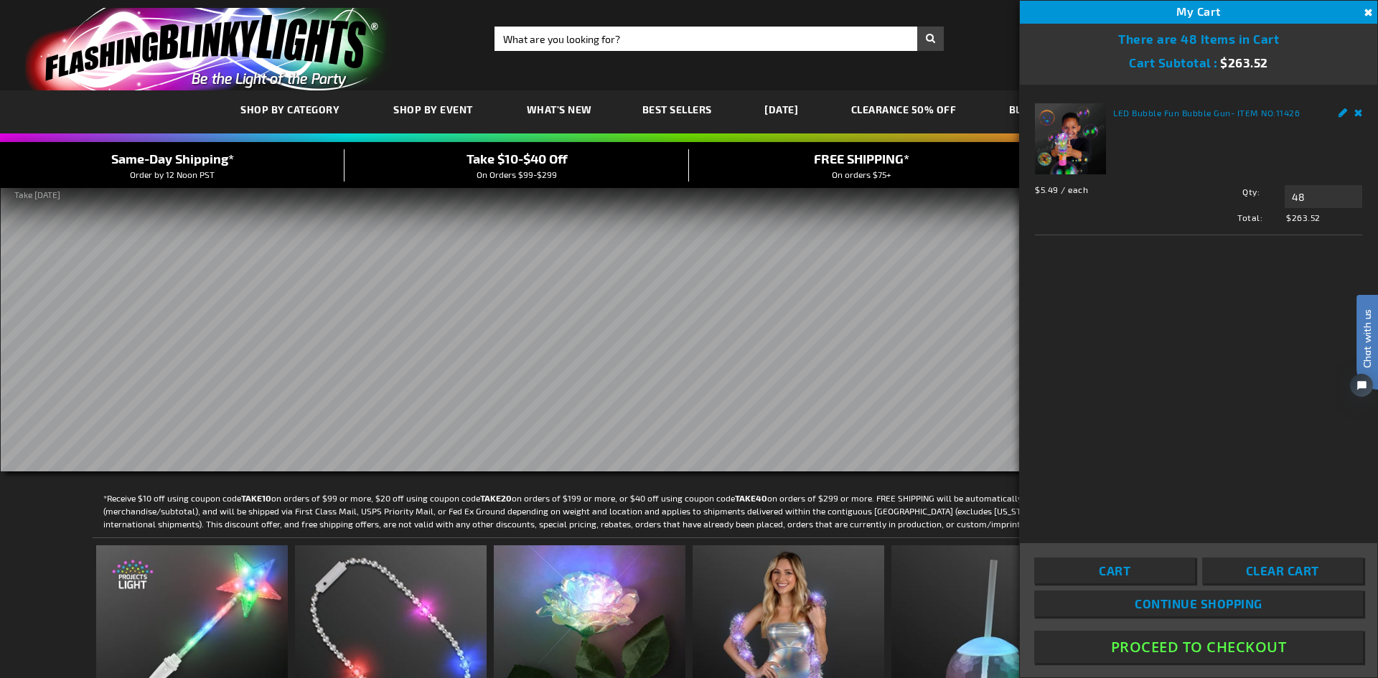
click at [1193, 639] on button "Proceed To Checkout" at bounding box center [1198, 647] width 329 height 32
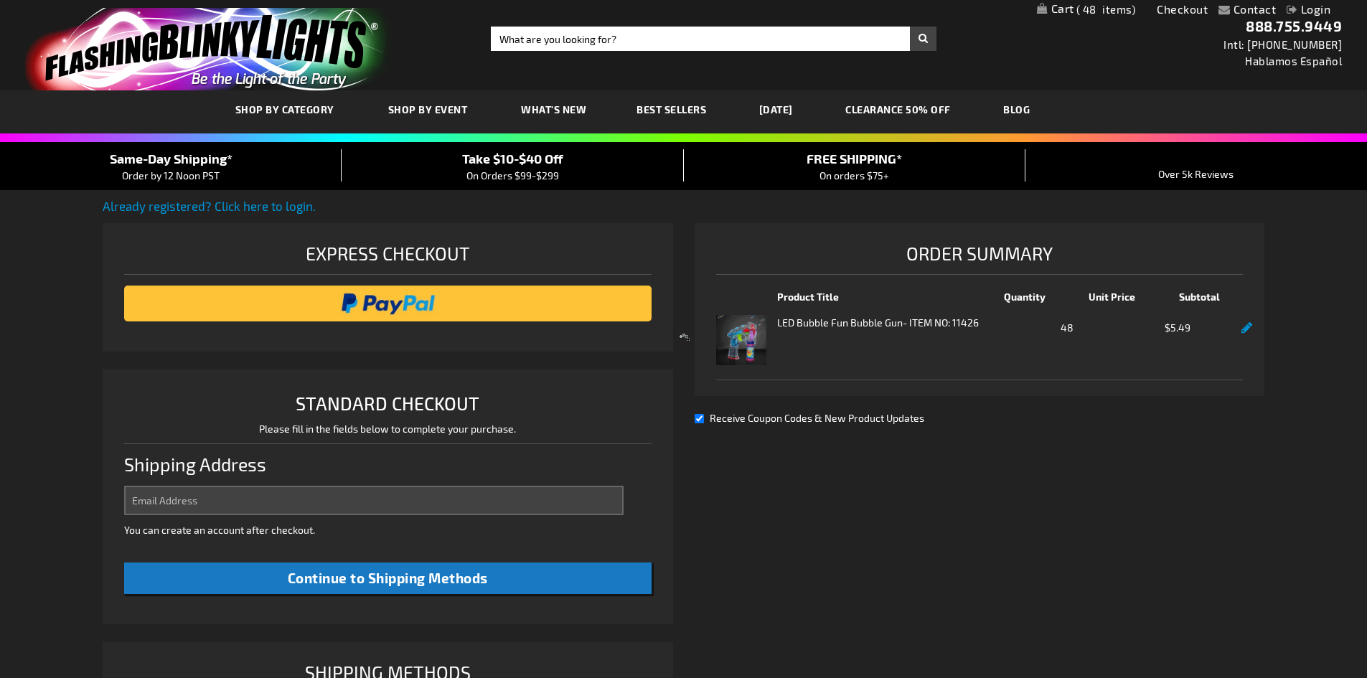
select select "US"
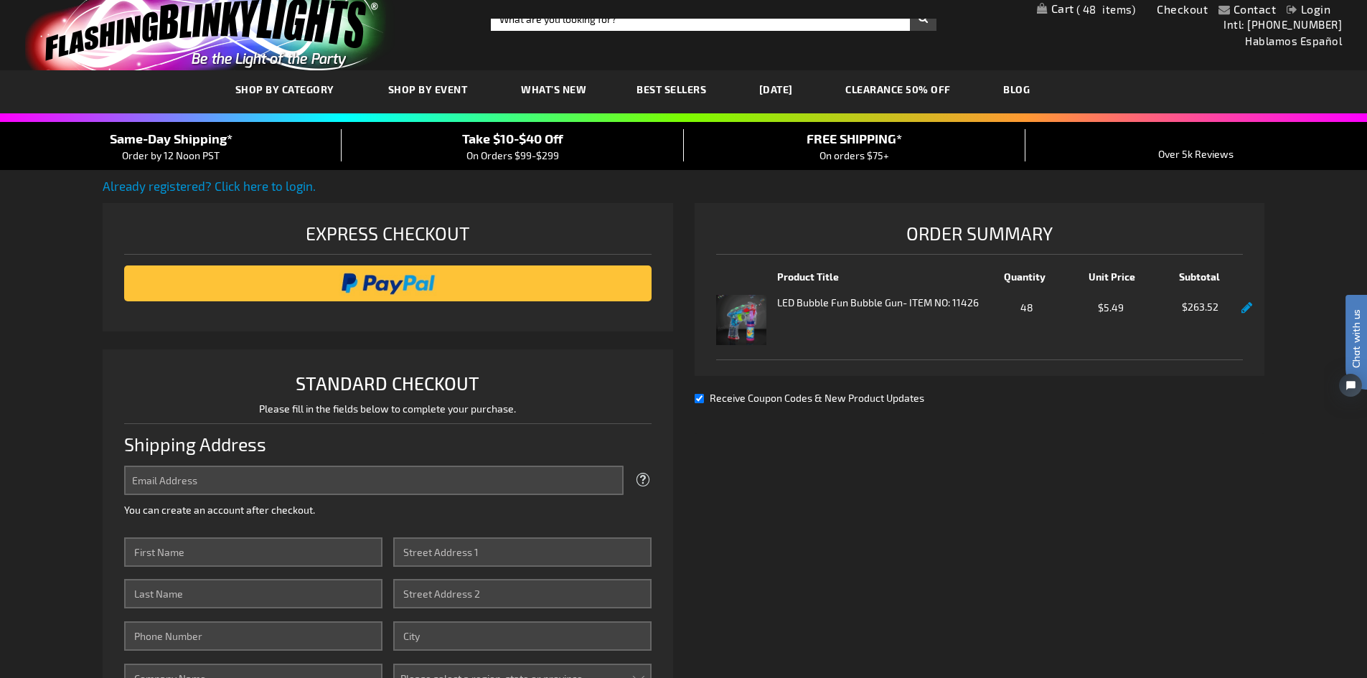
scroll to position [19, 0]
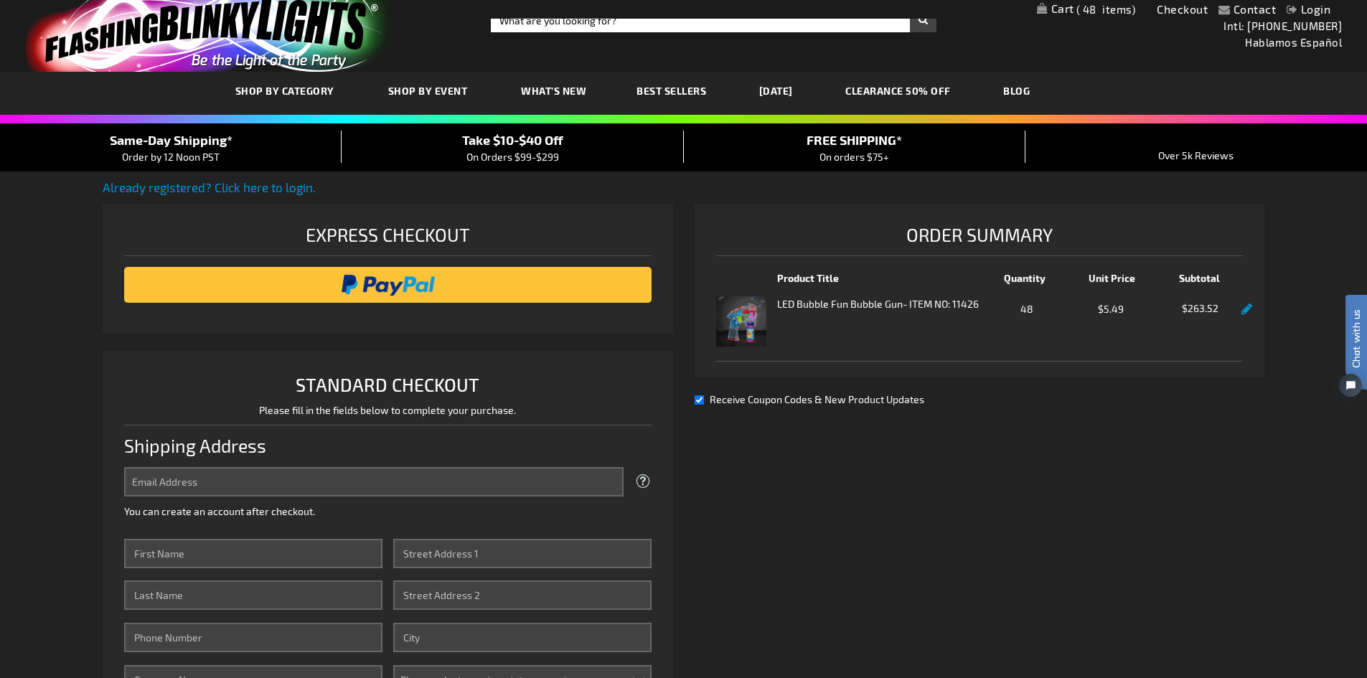
click at [1252, 306] on link at bounding box center [1246, 310] width 11 height 12
click at [1246, 308] on link at bounding box center [1246, 310] width 11 height 12
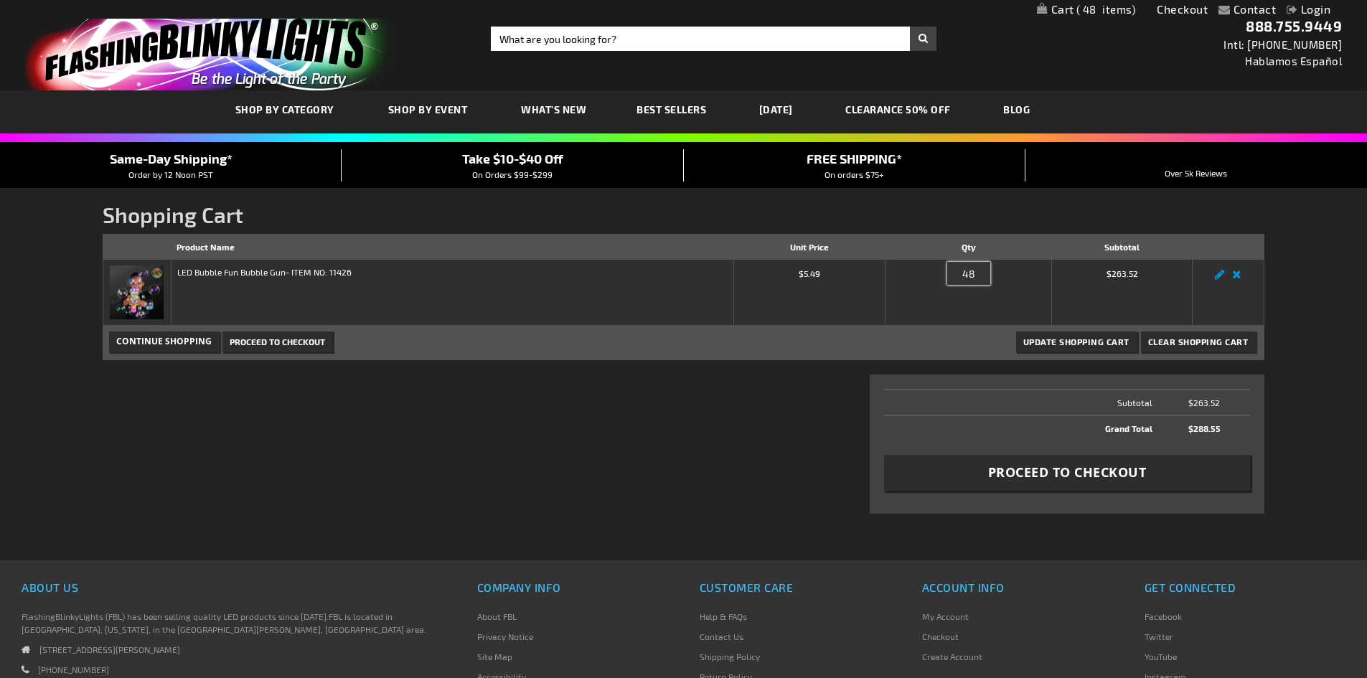
click at [976, 278] on input "48" at bounding box center [968, 273] width 43 height 23
type input "40"
click at [1016, 332] on button "Update Shopping Cart" at bounding box center [1076, 342] width 121 height 20
click at [1073, 339] on span "Update Shopping Cart" at bounding box center [1076, 342] width 106 height 10
type input "3"
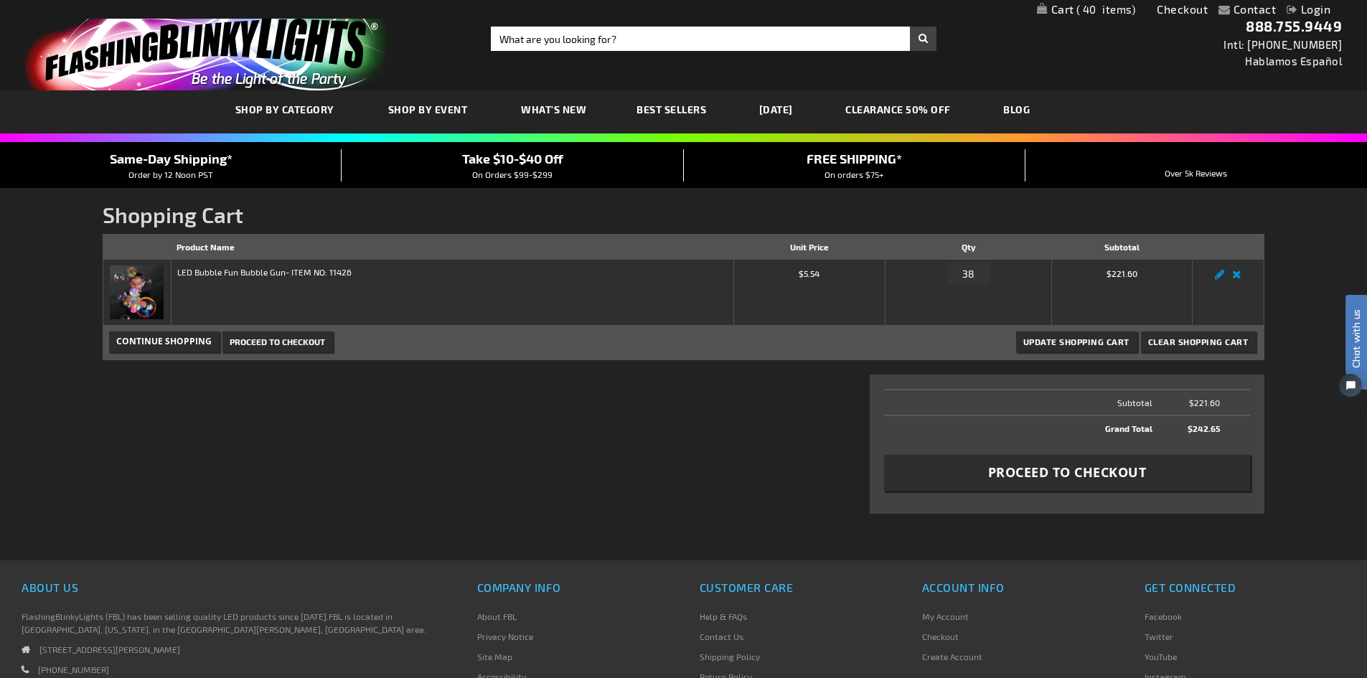
type input "38"
click at [1071, 347] on button "Update Shopping Cart" at bounding box center [1076, 342] width 121 height 20
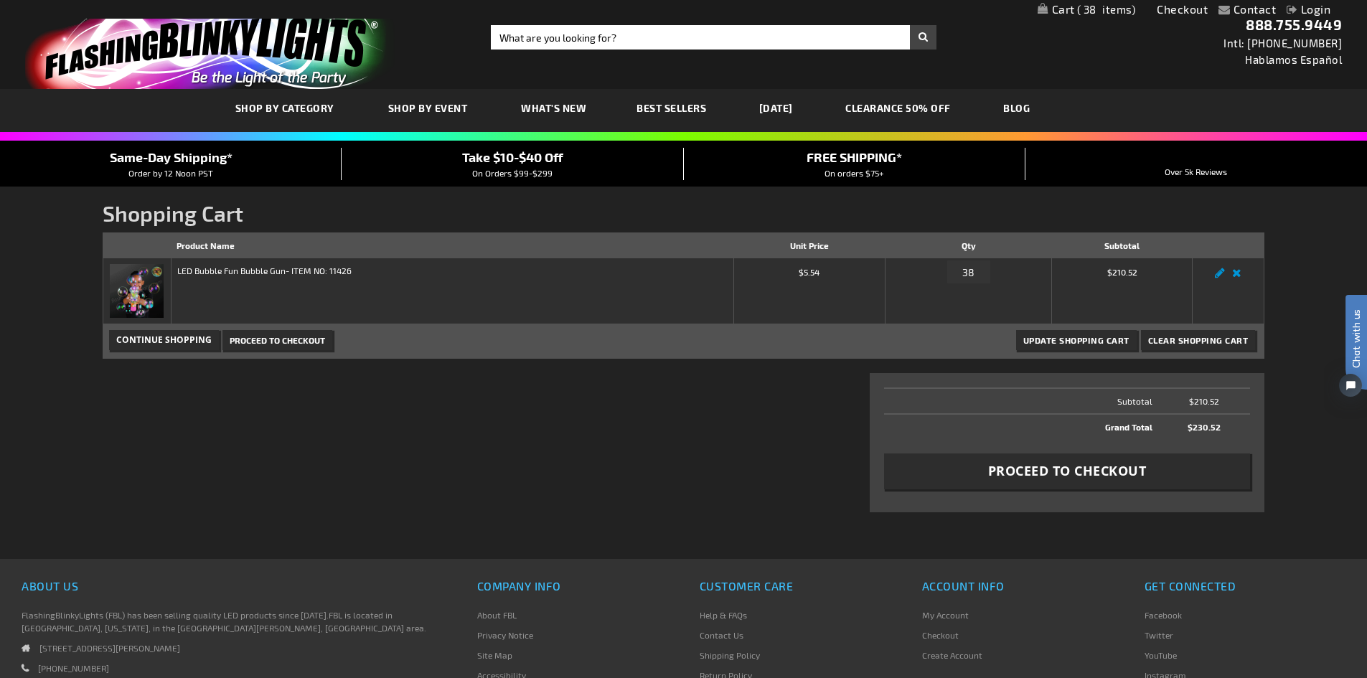
click at [1131, 469] on span "Proceed to Checkout" at bounding box center [1067, 471] width 159 height 18
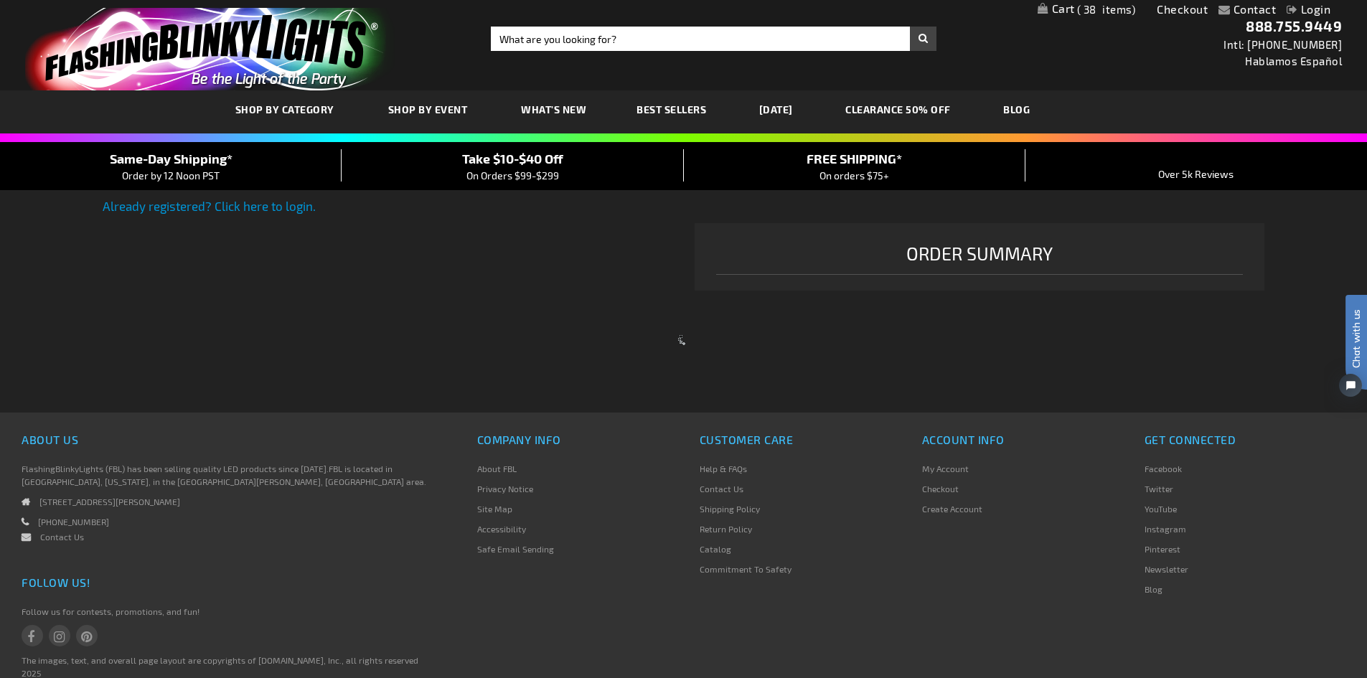
select select "US"
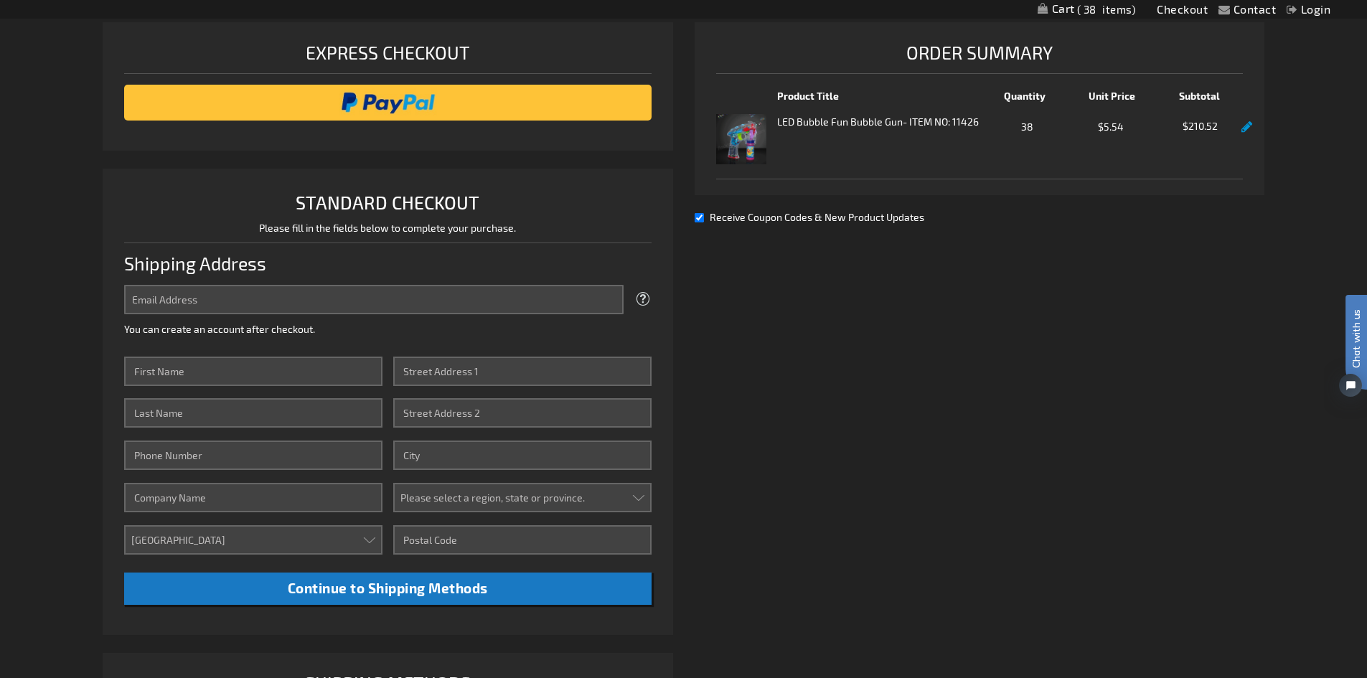
scroll to position [202, 0]
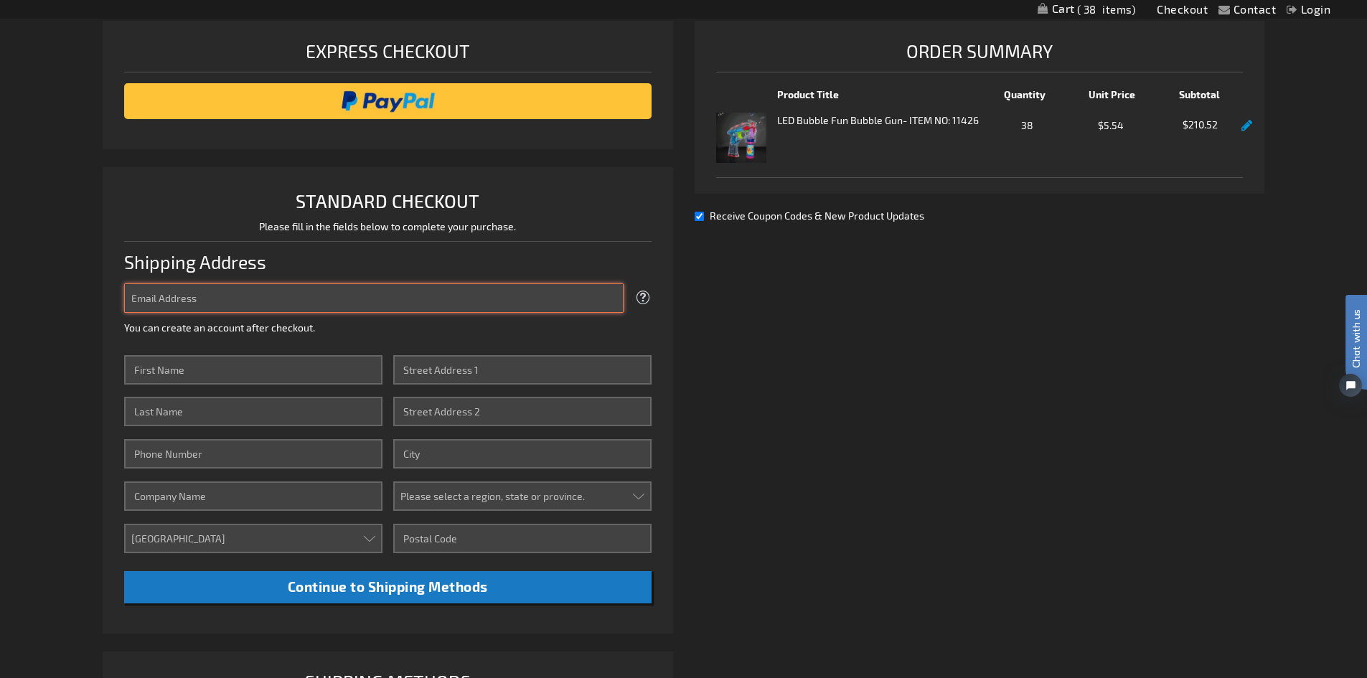
click at [184, 293] on input "Email Address" at bounding box center [373, 297] width 499 height 29
type input "moxxyherrera@gmail.com"
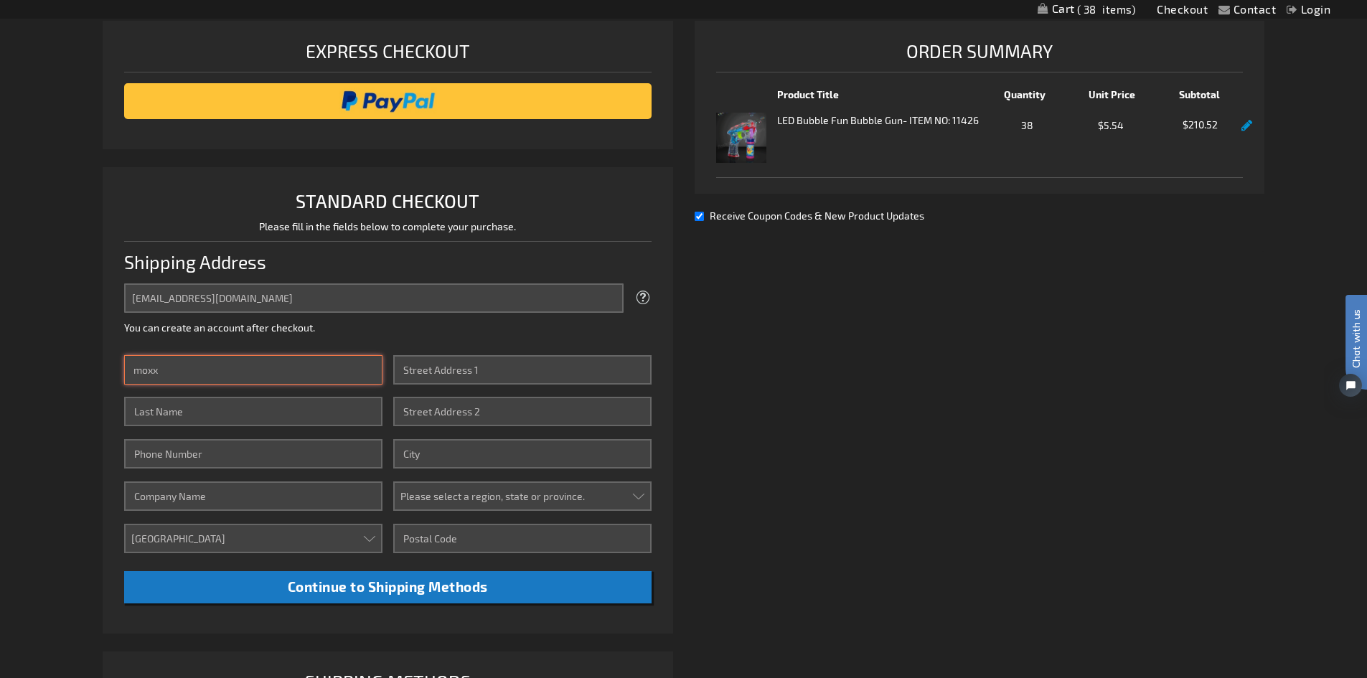
type input "moxx"
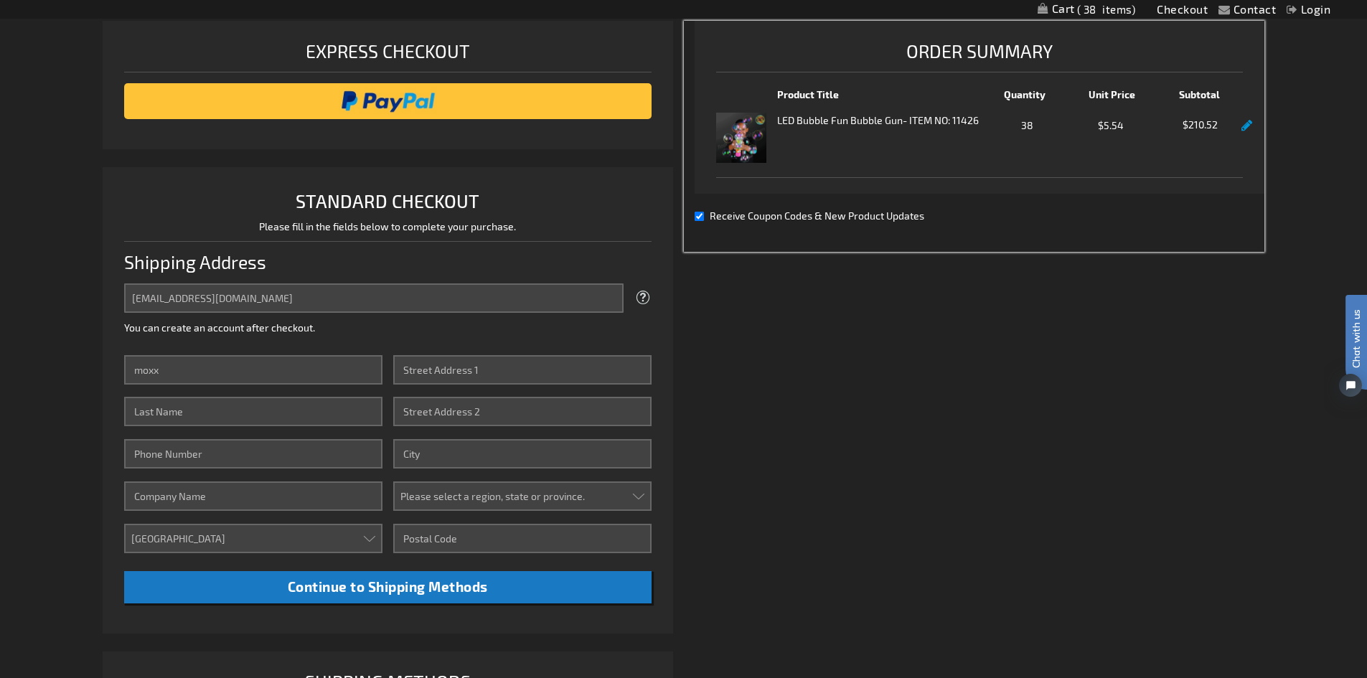
click at [774, 216] on span "Receive Coupon Codes & New Product Updates" at bounding box center [817, 216] width 215 height 12
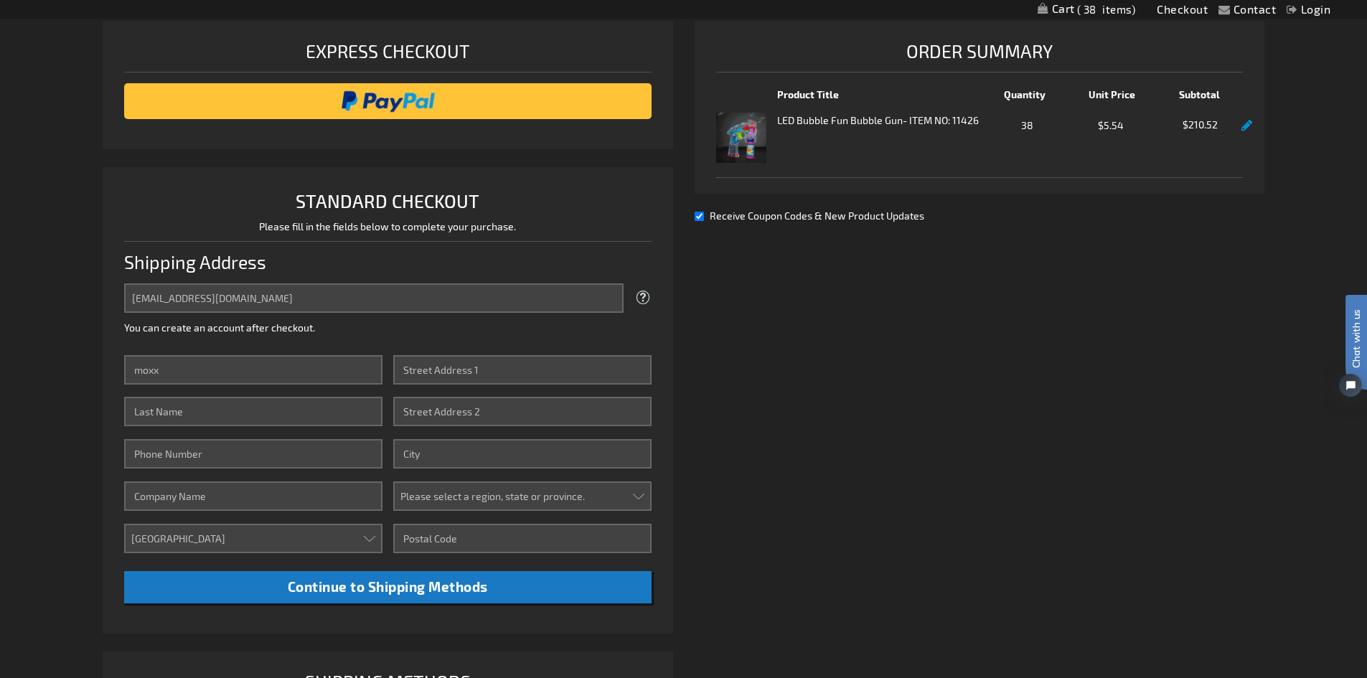
click at [704, 216] on input "Receive Coupon Codes & New Product Updates" at bounding box center [699, 216] width 9 height 9
checkbox input "false"
click at [241, 370] on input "moxx" at bounding box center [253, 369] width 258 height 29
type input "Moxxy"
type input "Herrera"
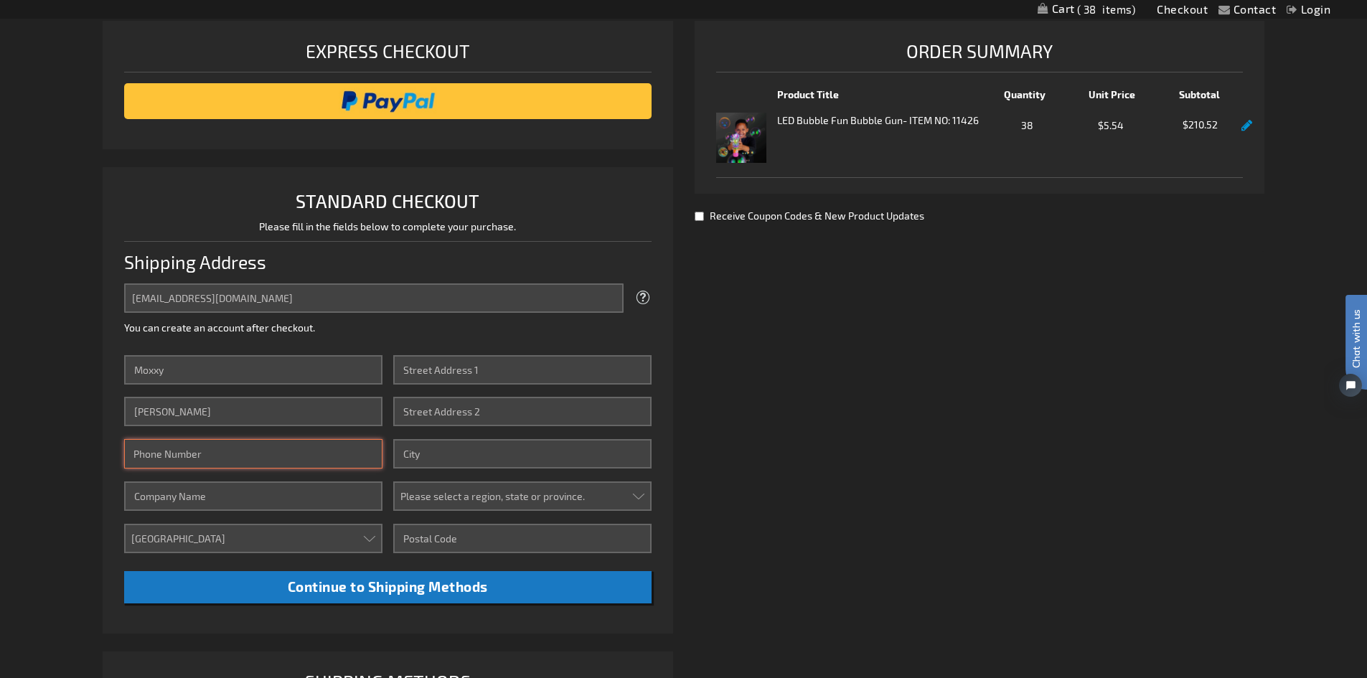
type input "6508045836"
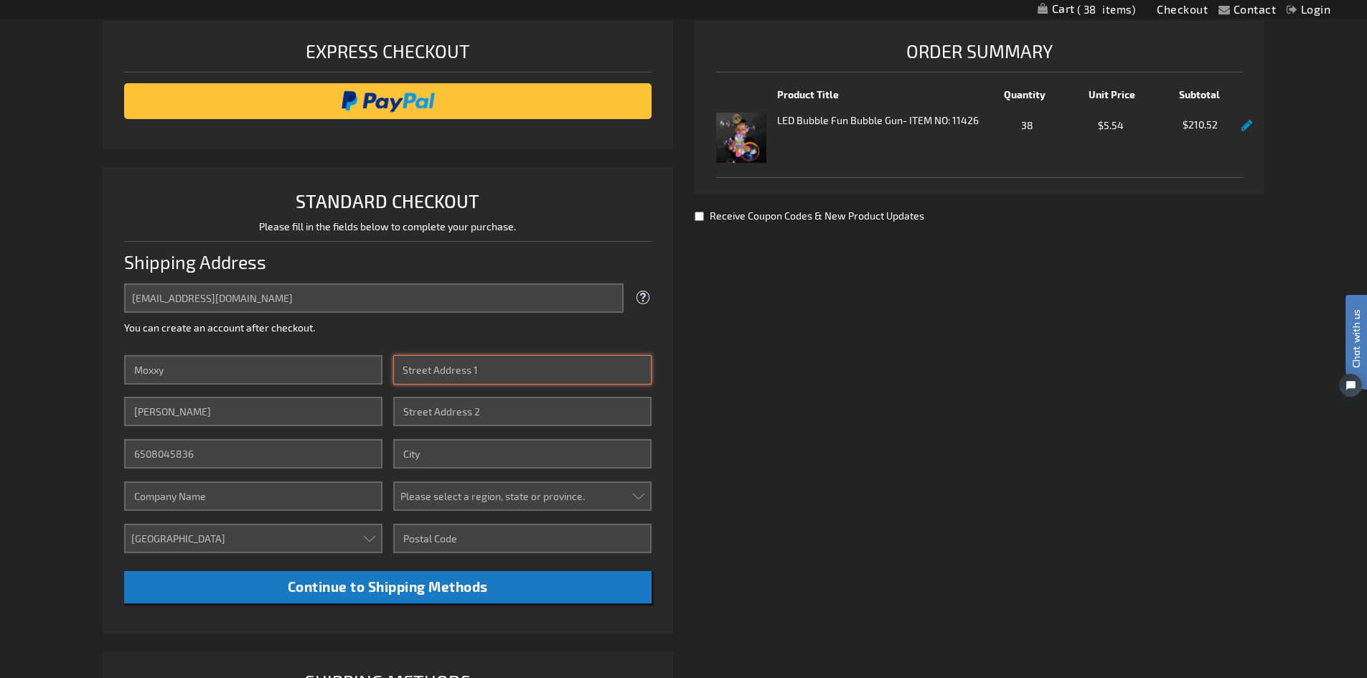
type input "625 Camellia ct"
type input "Apt 2112"
type input "Hayward"
click at [457, 370] on input "625 Camellia ct" at bounding box center [522, 369] width 258 height 29
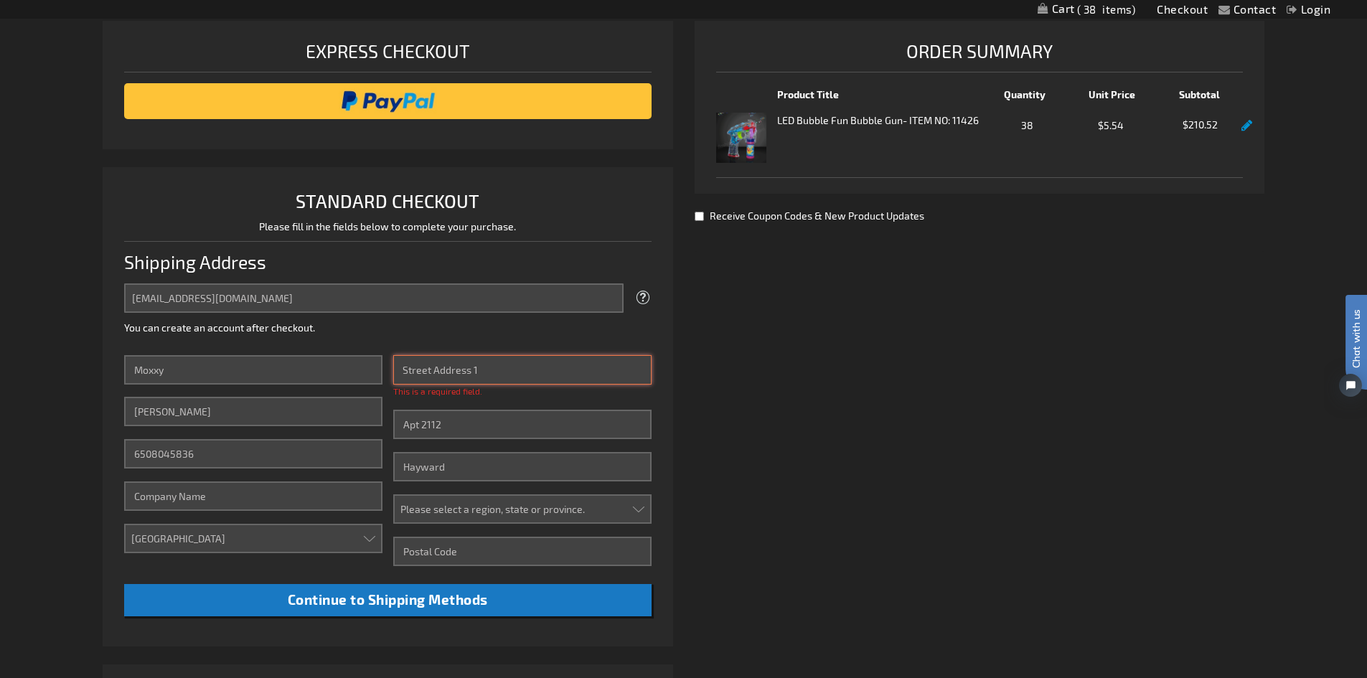
click at [581, 377] on input "Street Address: Line 1" at bounding box center [522, 369] width 258 height 29
paste input "300 Terry Ave N"
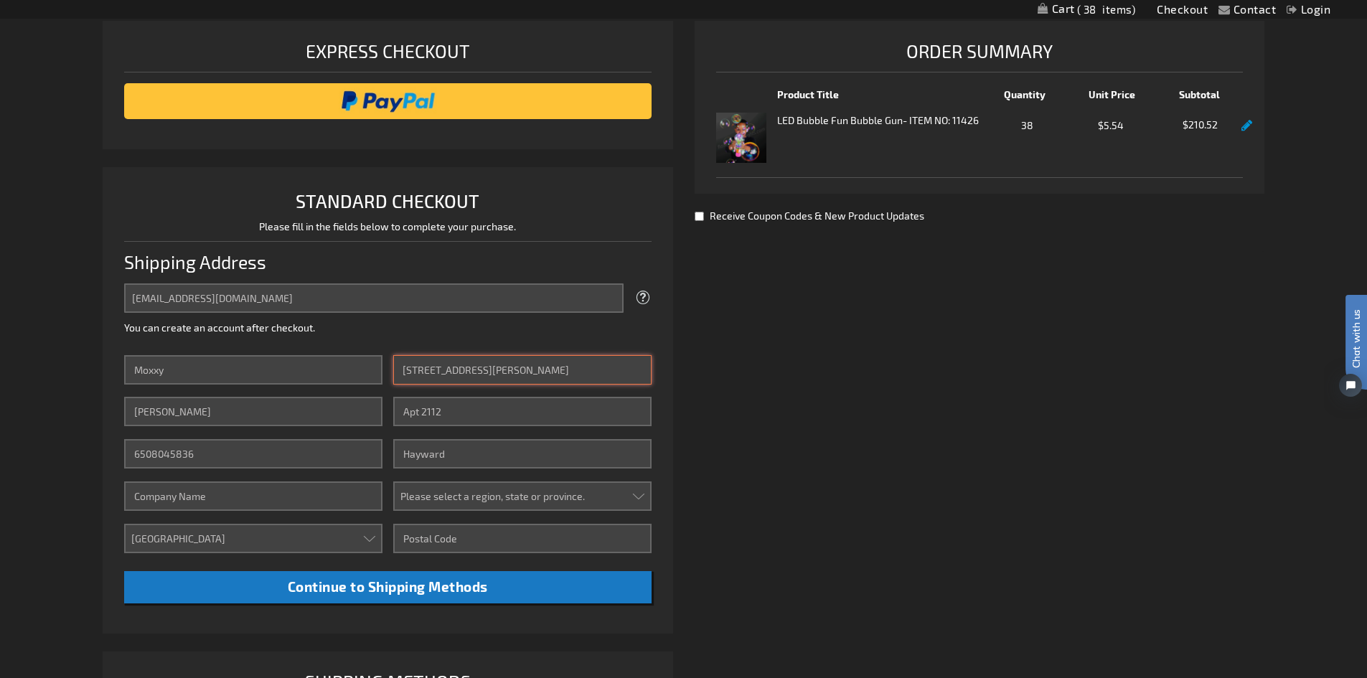
type input "300 Terry Ave N"
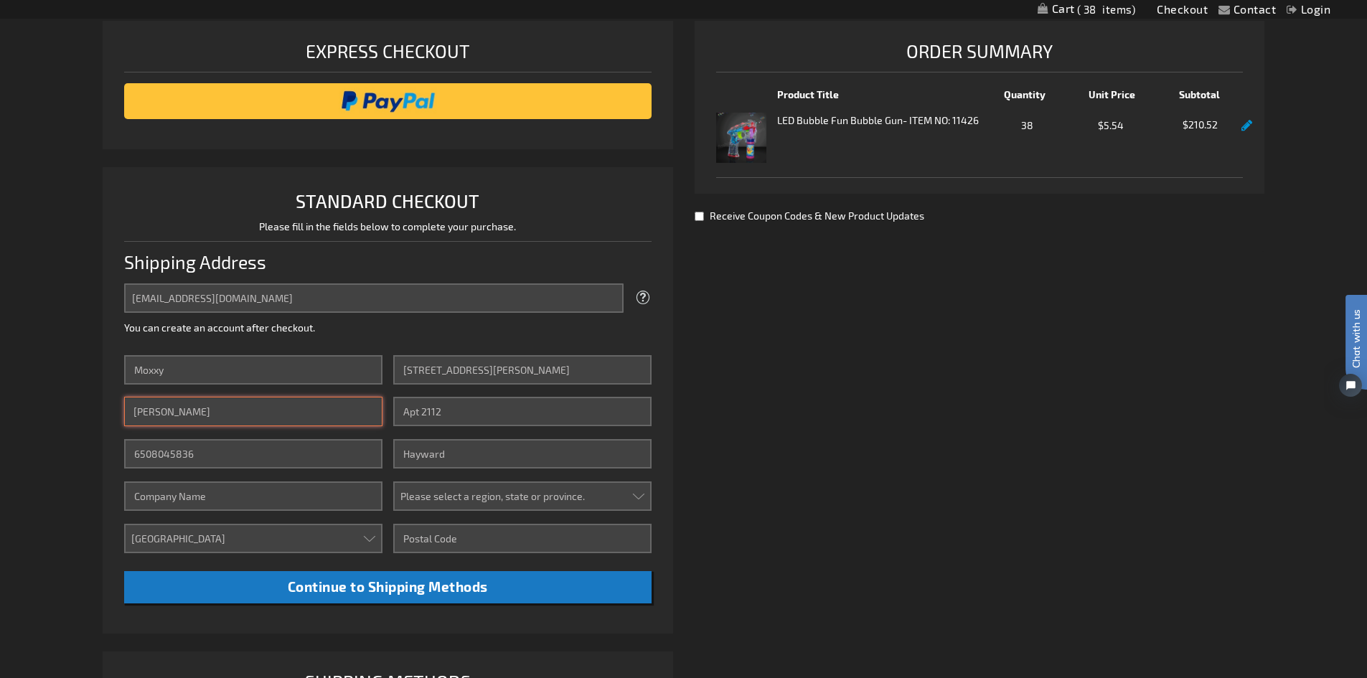
click at [334, 408] on input "Herrera" at bounding box center [253, 411] width 258 height 29
click at [334, 408] on input "H" at bounding box center [253, 411] width 258 height 29
type input "Herrera"
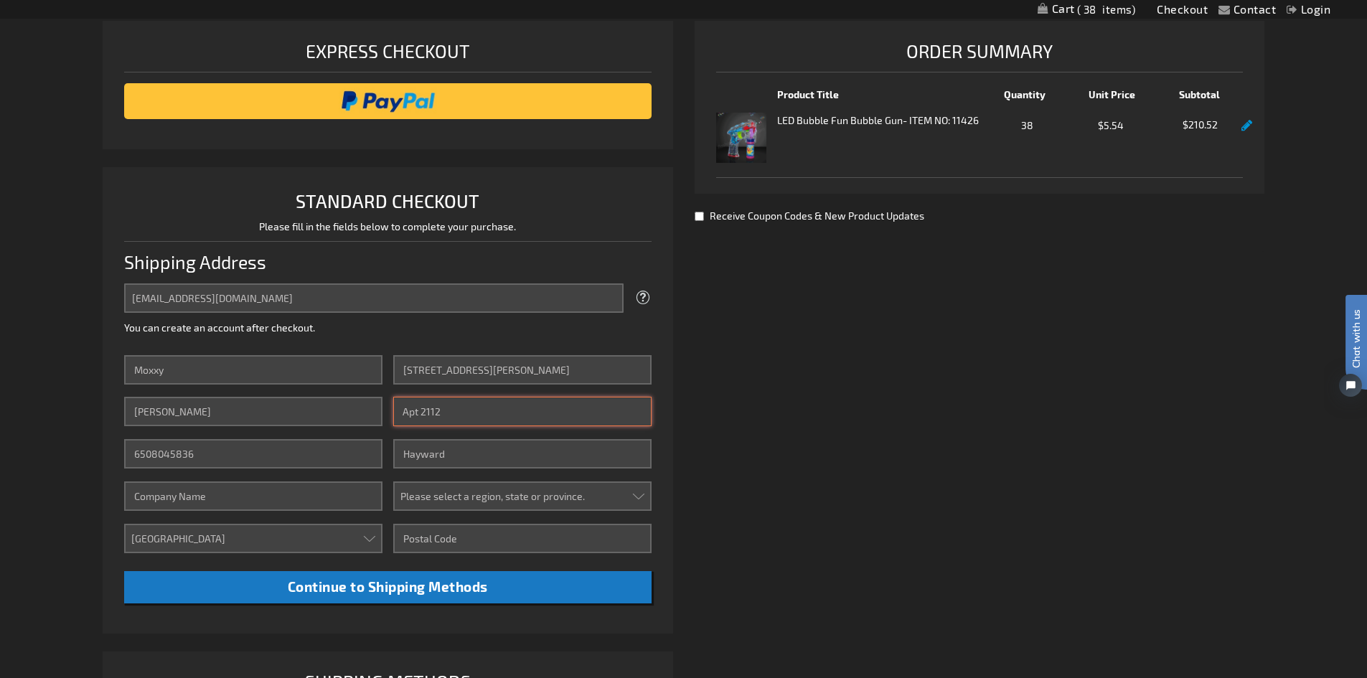
click at [446, 422] on input "Apt 2112" at bounding box center [522, 411] width 258 height 29
click at [206, 449] on input "6508045836" at bounding box center [253, 453] width 258 height 29
click at [434, 458] on input "Hayward" at bounding box center [522, 453] width 258 height 29
type input "Seattle"
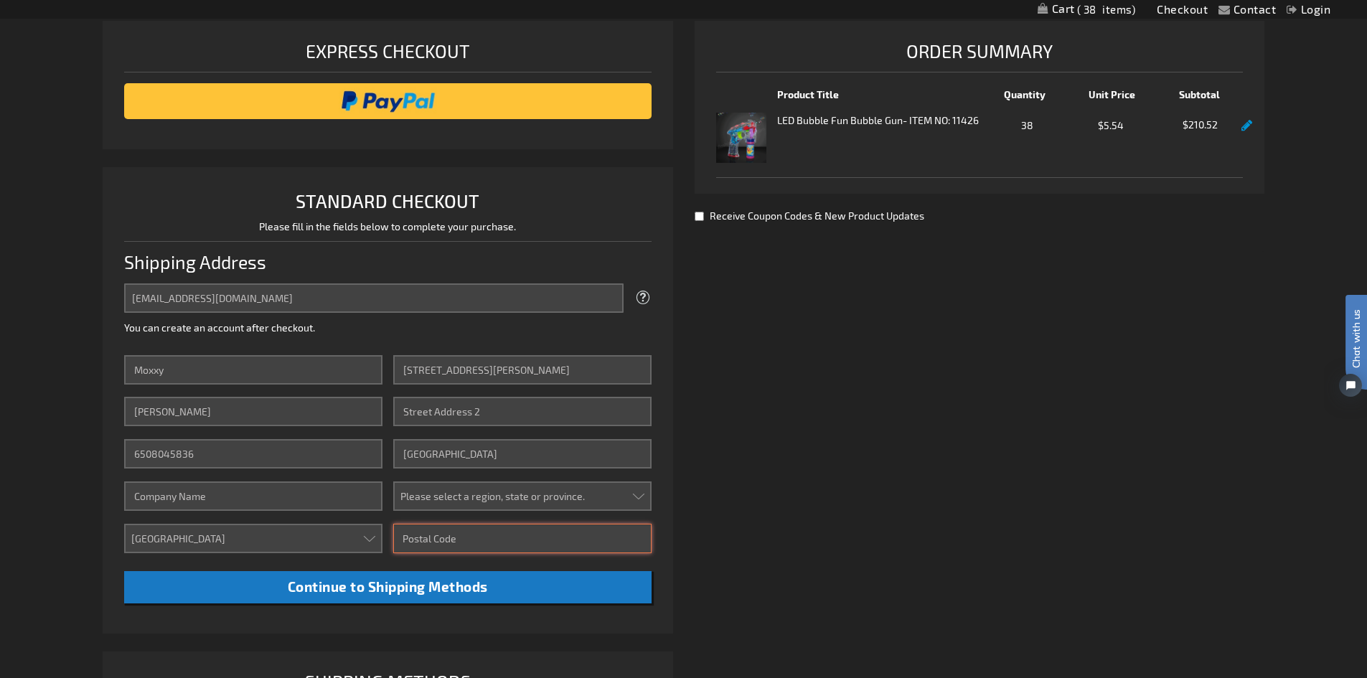
click at [454, 538] on input "Zip/Postal Code" at bounding box center [522, 538] width 258 height 29
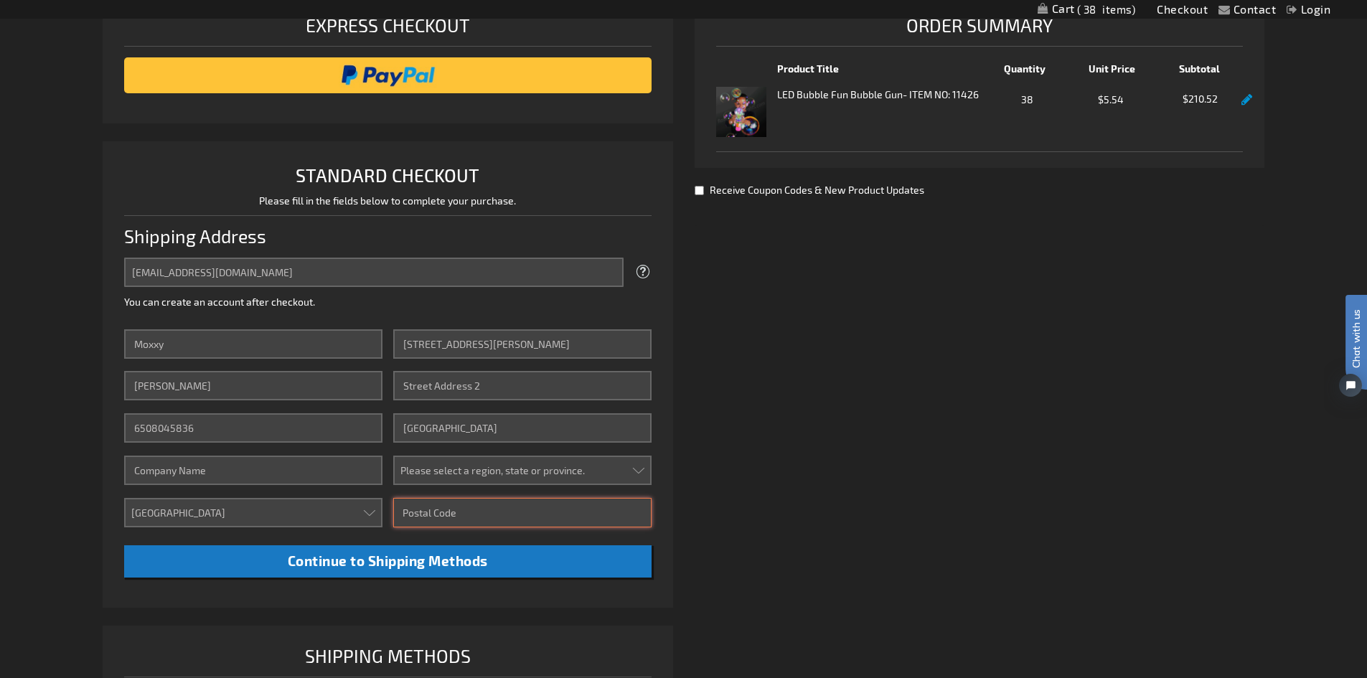
paste input "98109"
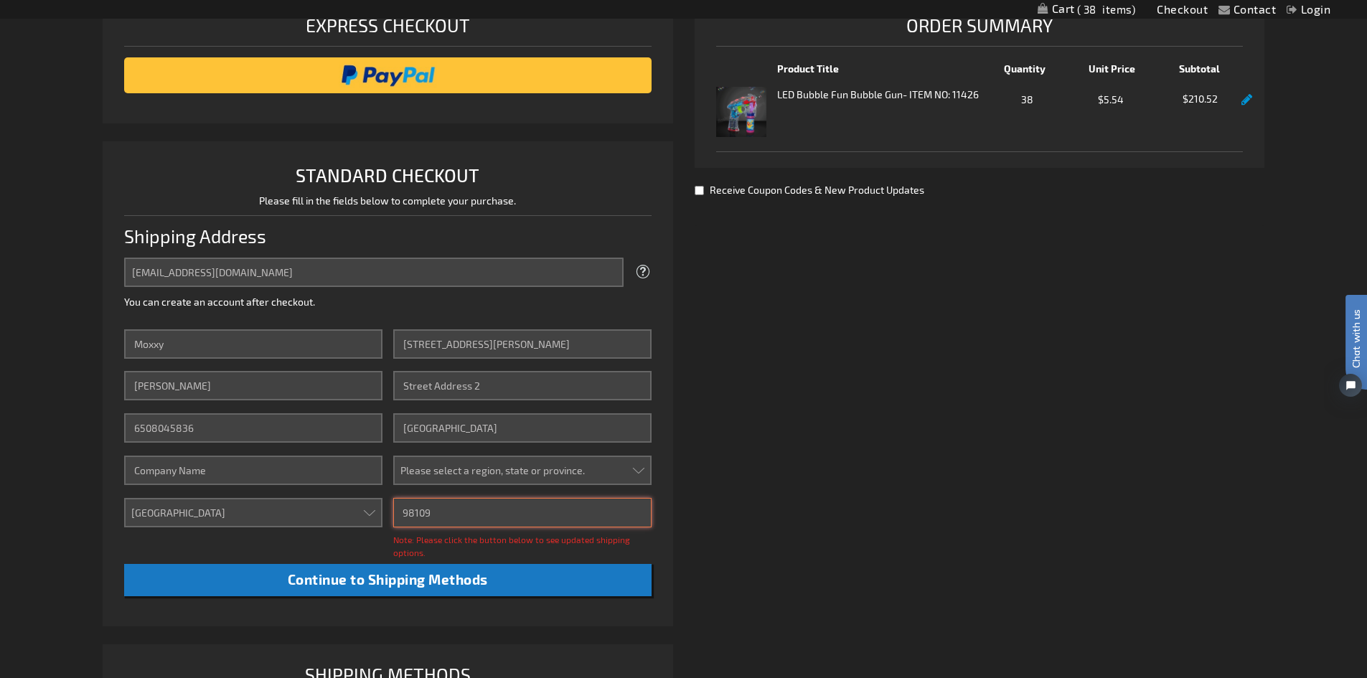
type input "98109"
click at [592, 542] on span "Note: Please click the button below to see updated shipping options." at bounding box center [511, 546] width 237 height 23
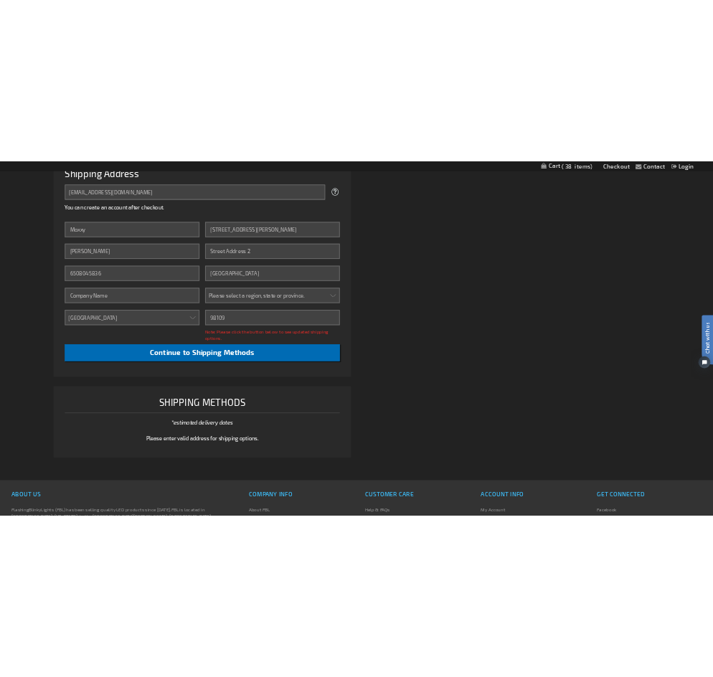
scroll to position [441, 0]
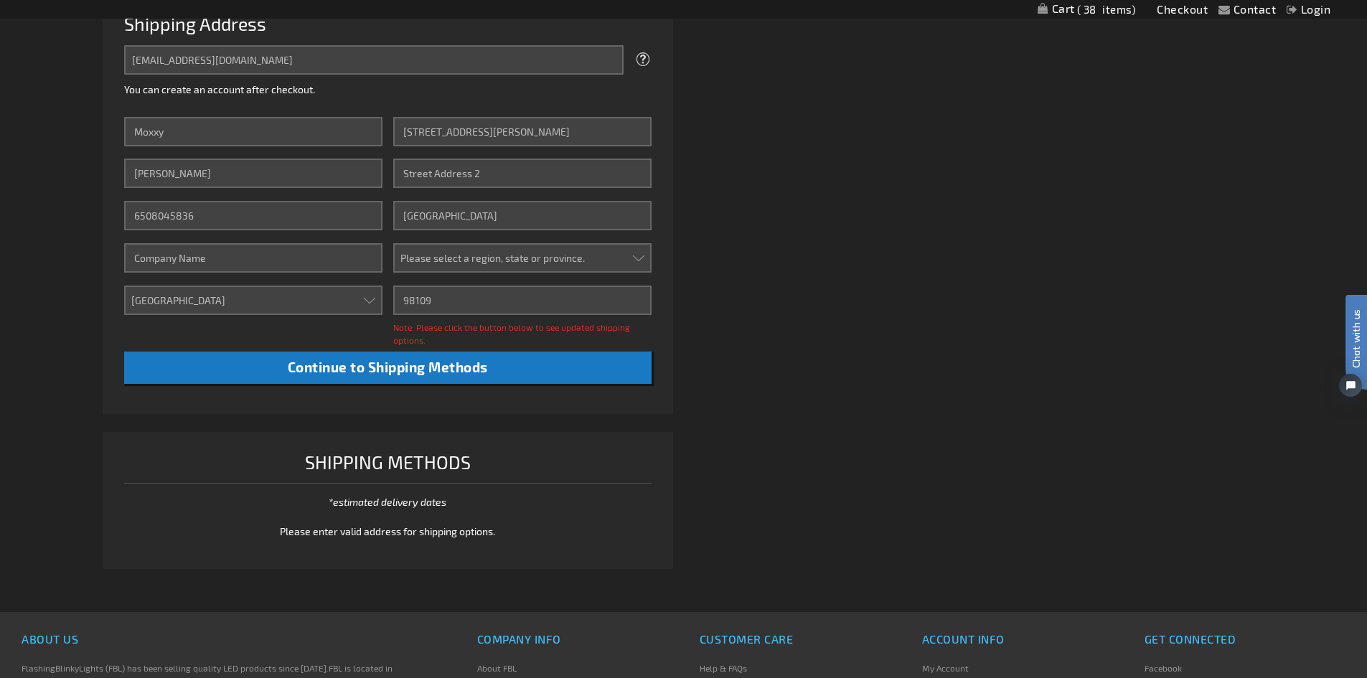
click at [432, 342] on div "Note: Please click the button below to see updated shipping options." at bounding box center [522, 334] width 258 height 26
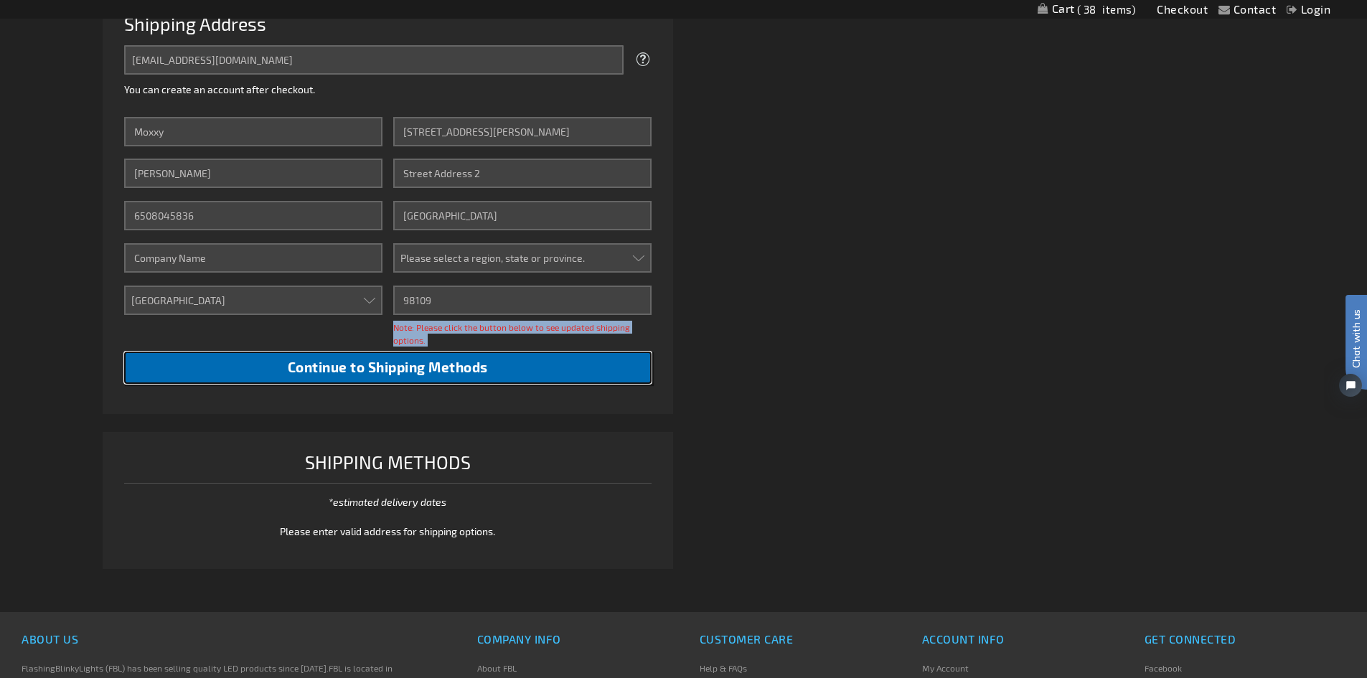
click at [450, 371] on span "Continue to Shipping Methods" at bounding box center [388, 367] width 200 height 17
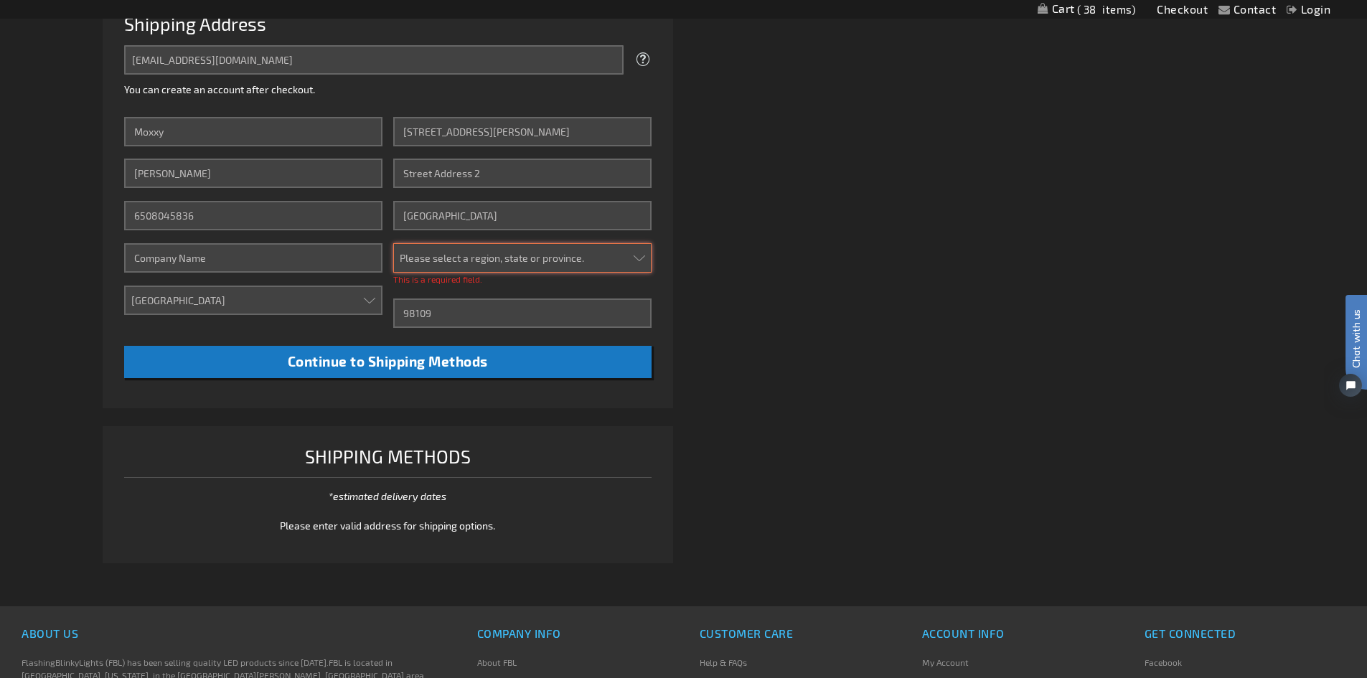
click at [626, 263] on select "Please select a region, state or province. Alabama Alaska Arizona Arkansas Cali…" at bounding box center [522, 257] width 258 height 29
select select "62"
click at [393, 243] on select "Please select a region, state or province. Alabama Alaska Arizona Arkansas Cali…" at bounding box center [522, 257] width 258 height 29
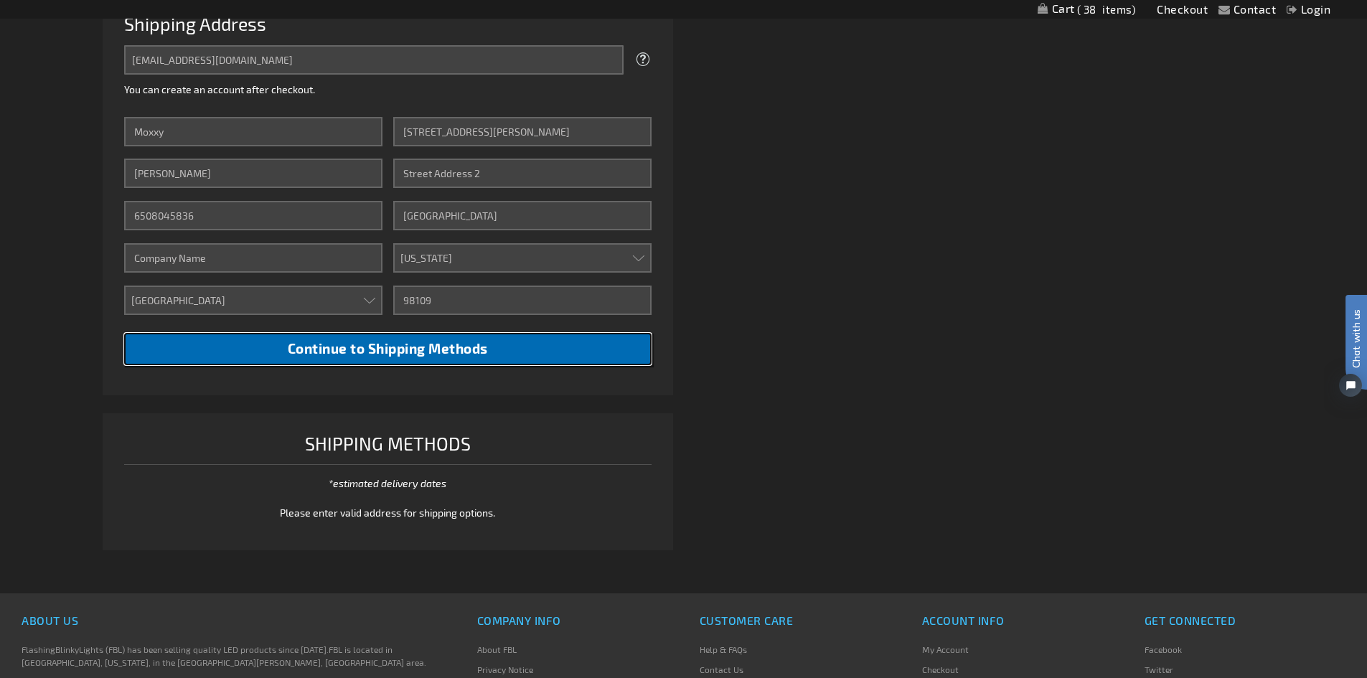
click at [471, 343] on span "Continue to Shipping Methods" at bounding box center [388, 348] width 200 height 17
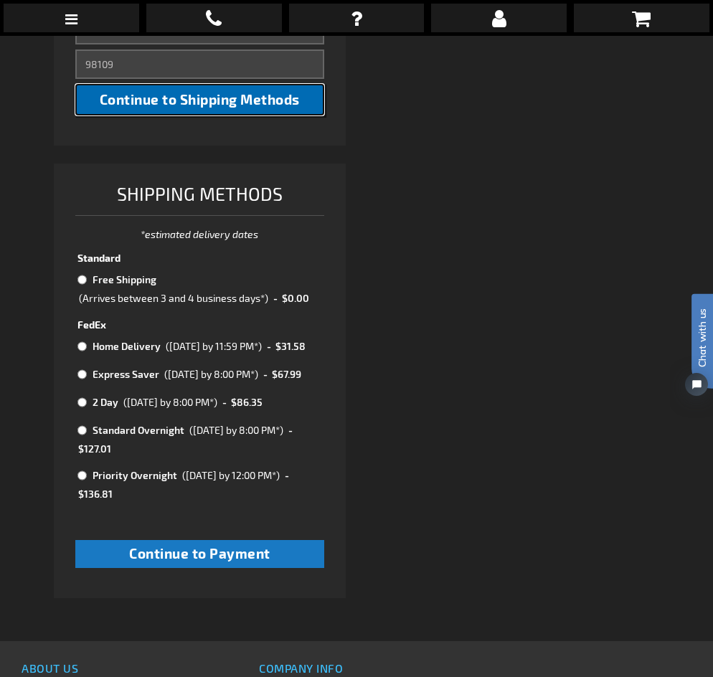
scroll to position [845, 0]
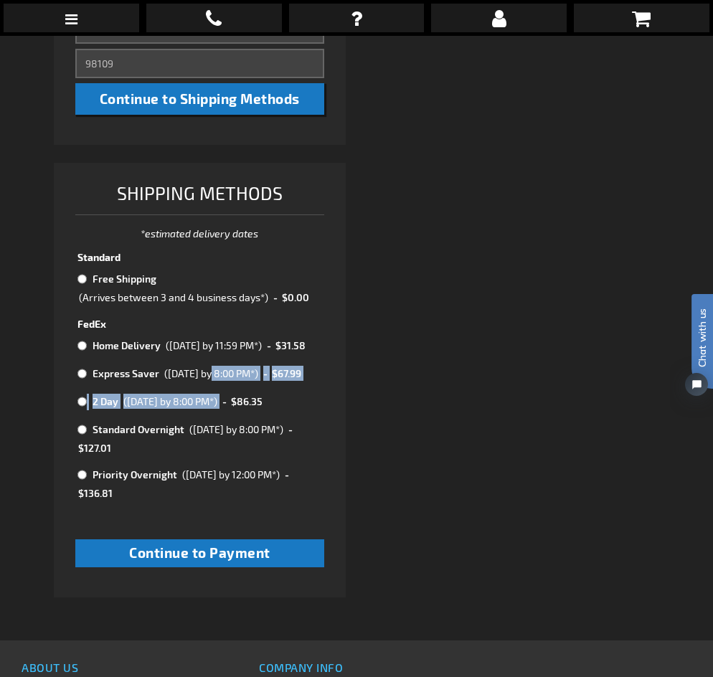
drag, startPoint x: 203, startPoint y: 397, endPoint x: 284, endPoint y: 461, distance: 103.2
click at [284, 461] on tbody "Standard Free Shipping (Arrives between 3 and 4 business days*) - $0.00 FedEx H…" at bounding box center [199, 379] width 249 height 263
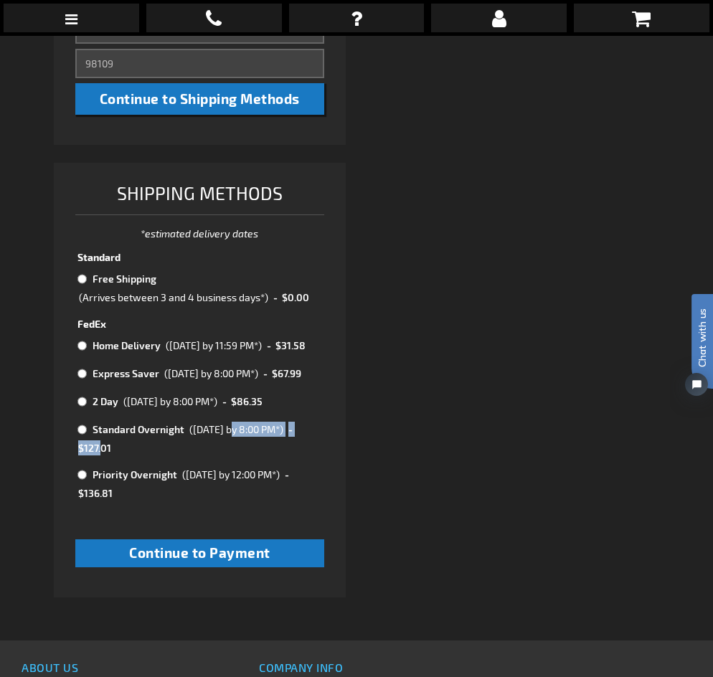
drag, startPoint x: 278, startPoint y: 499, endPoint x: 122, endPoint y: 507, distance: 156.6
click at [122, 456] on tr "Standard Overnight (Wed, September 24th by 8:00 PM*) - $127.01" at bounding box center [199, 439] width 249 height 36
radio input "true"
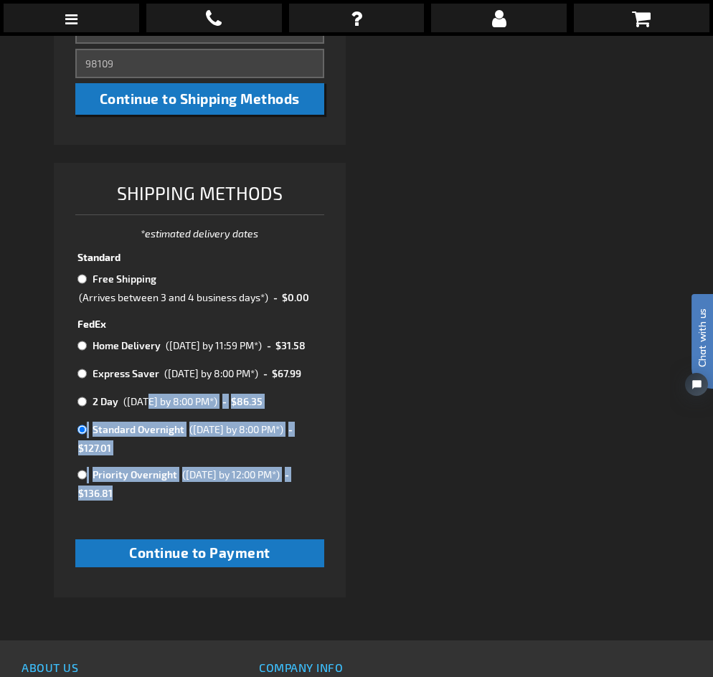
drag, startPoint x: 303, startPoint y: 545, endPoint x: 147, endPoint y: 440, distance: 187.7
click at [147, 440] on tbody "Standard Free Shipping (Arrives between 3 and 4 business days*) - $0.00 FedEx H…" at bounding box center [199, 379] width 249 height 263
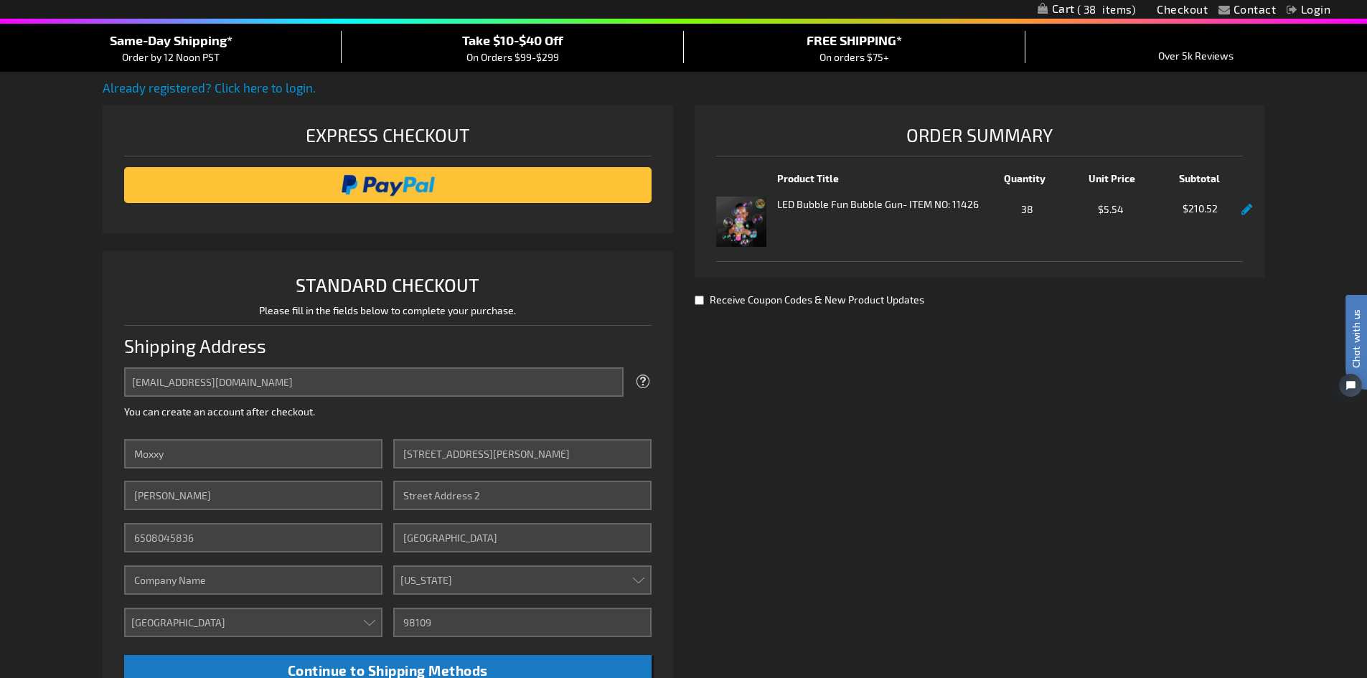
scroll to position [0, 0]
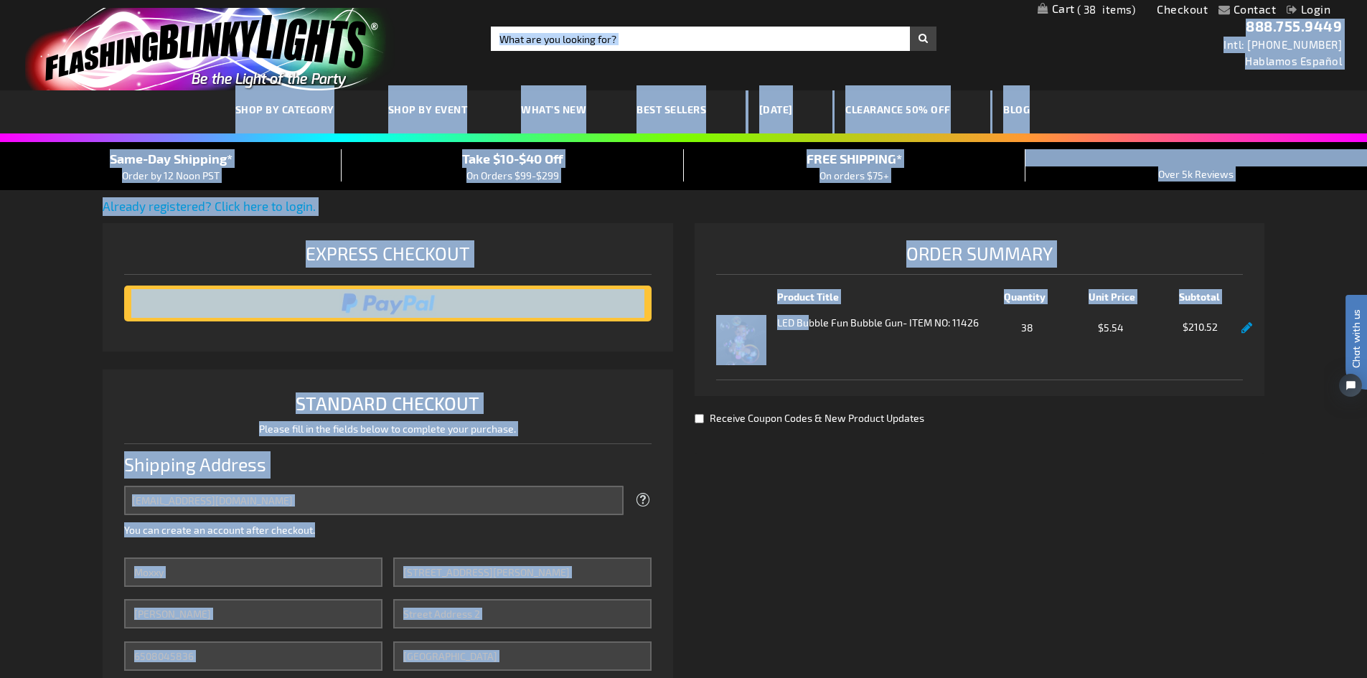
drag, startPoint x: 809, startPoint y: 334, endPoint x: 570, endPoint y: 57, distance: 365.8
